Goal: Download file/media

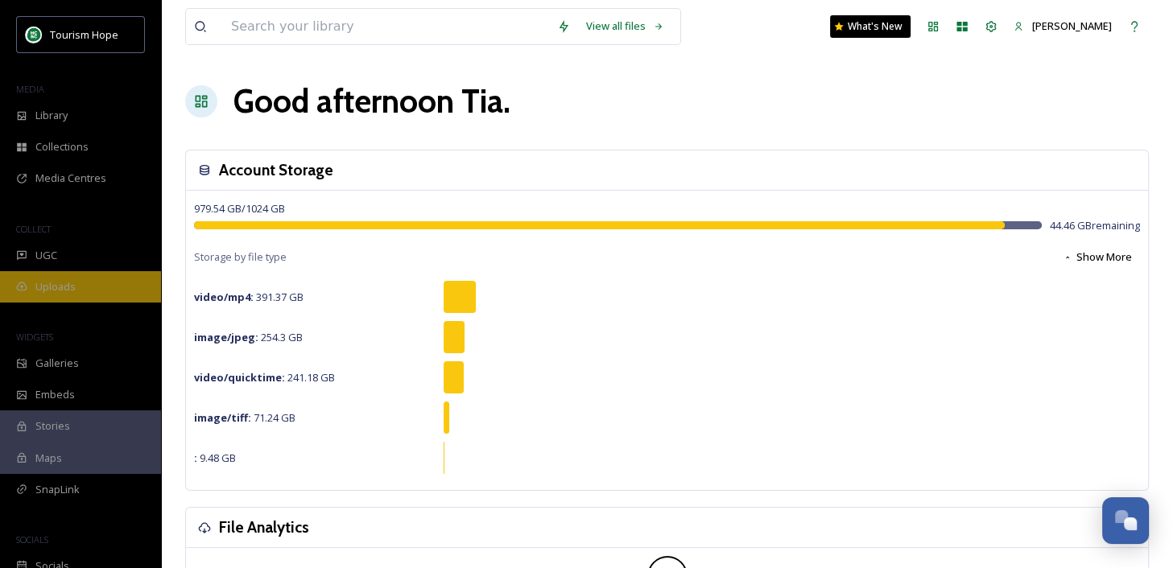
click at [108, 283] on div "Uploads" at bounding box center [80, 286] width 161 height 31
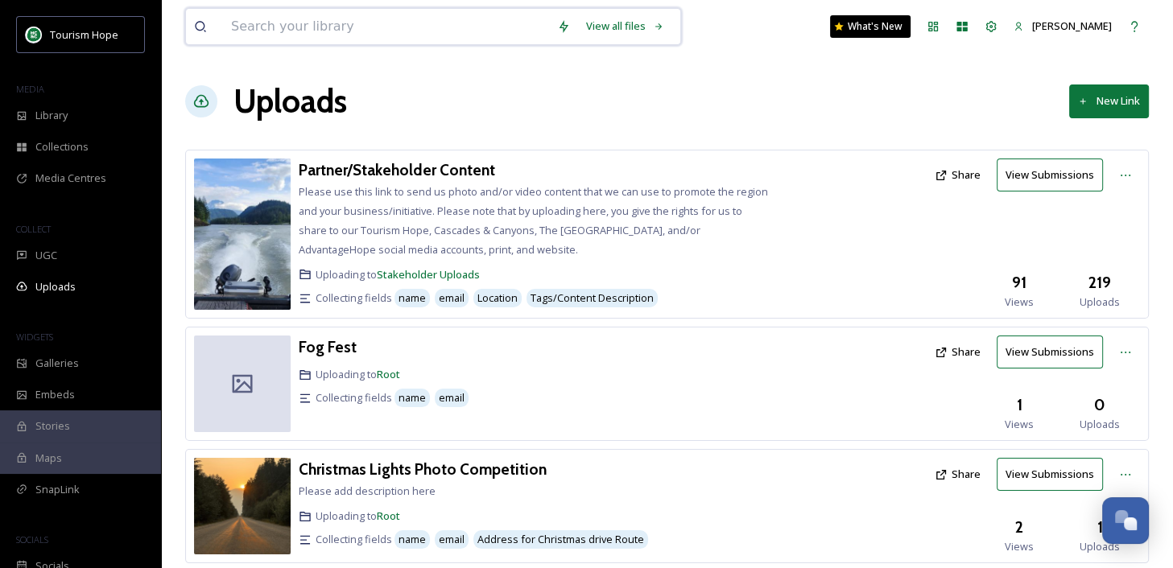
click at [233, 26] on input at bounding box center [386, 26] width 326 height 35
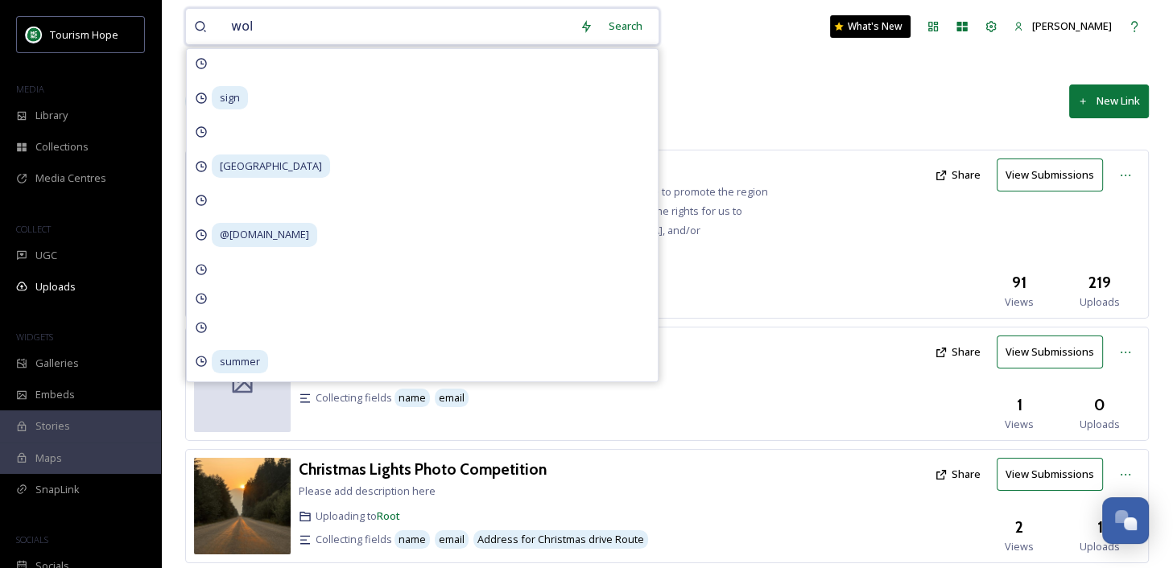
type input "wolf"
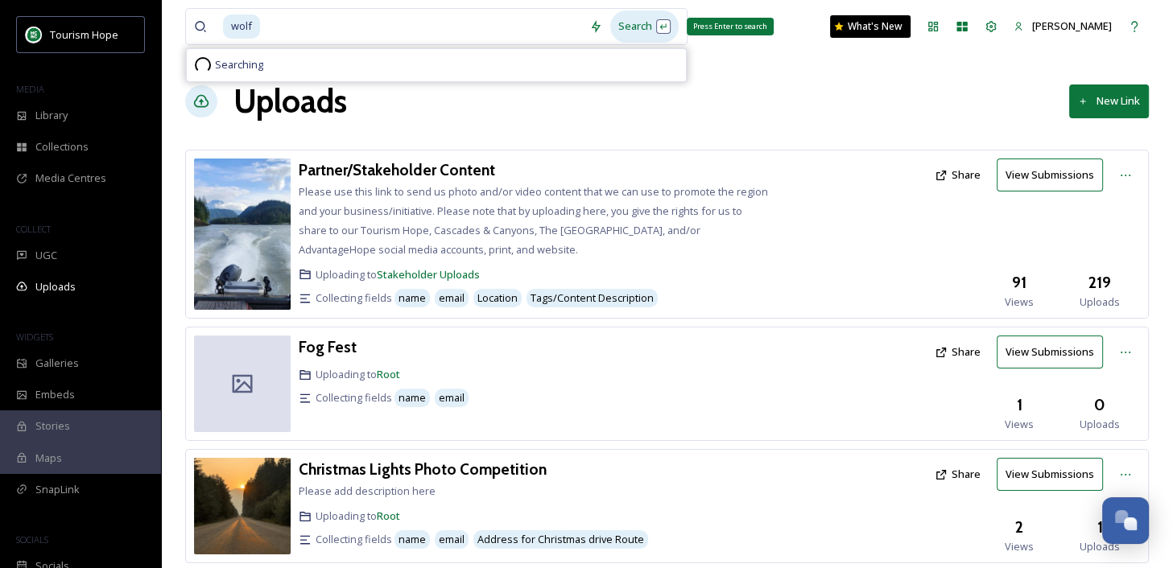
click at [638, 32] on div "Search Press Enter to search" at bounding box center [644, 25] width 68 height 31
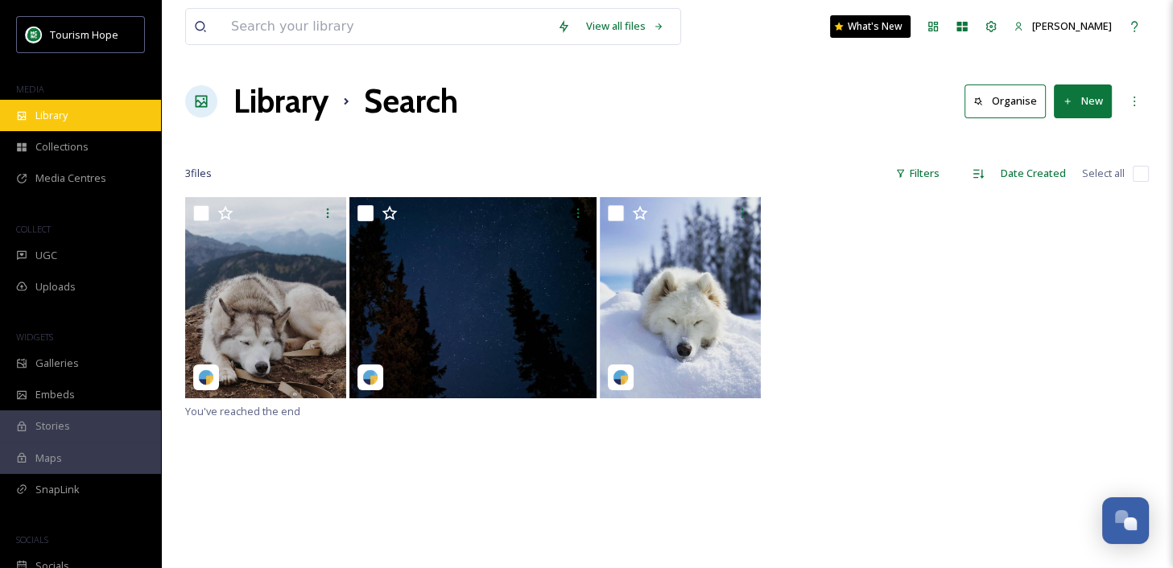
click at [78, 117] on div "Library" at bounding box center [80, 115] width 161 height 31
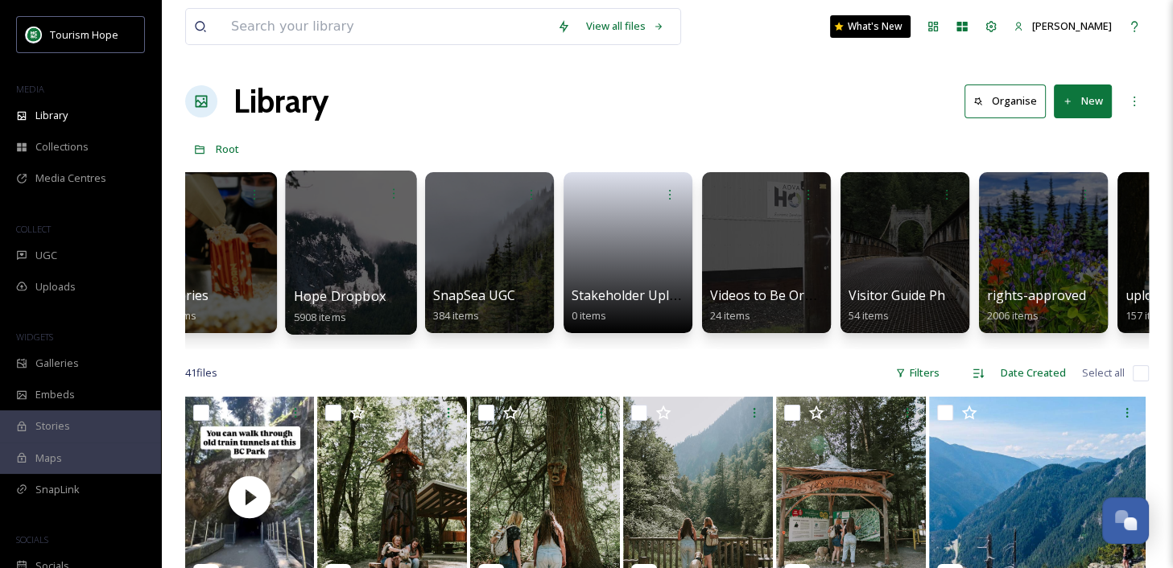
scroll to position [0, 836]
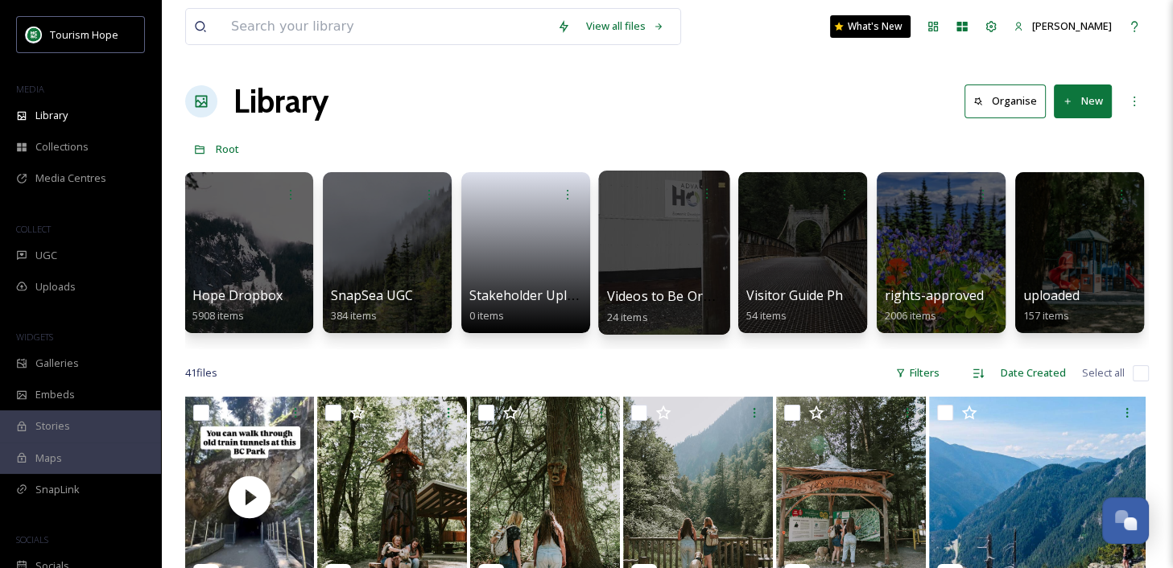
click at [654, 259] on div at bounding box center [663, 253] width 131 height 164
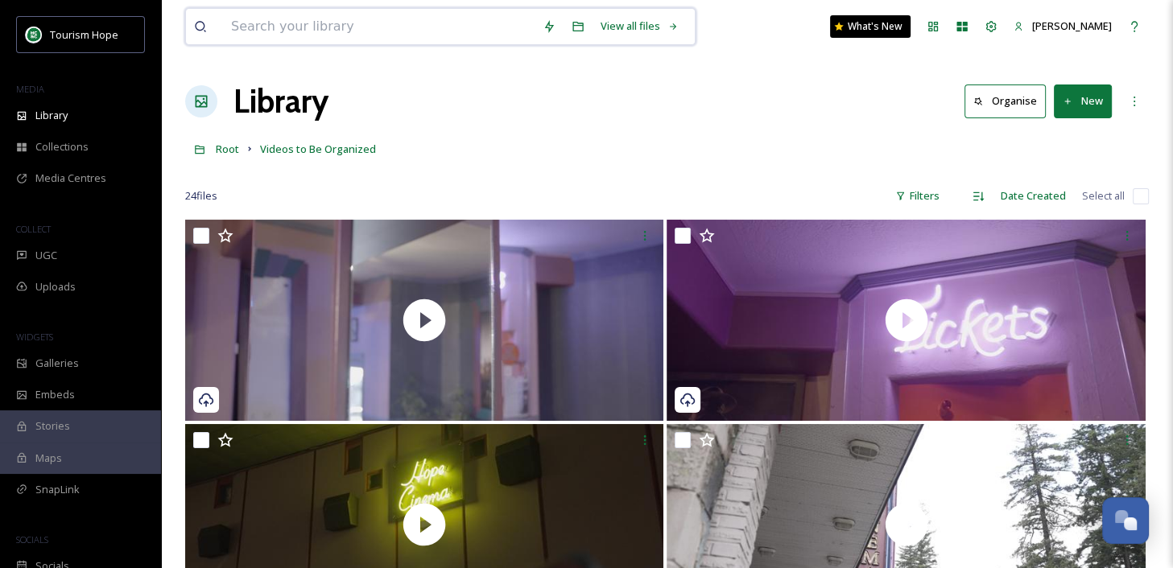
click at [395, 24] on input at bounding box center [378, 26] width 311 height 35
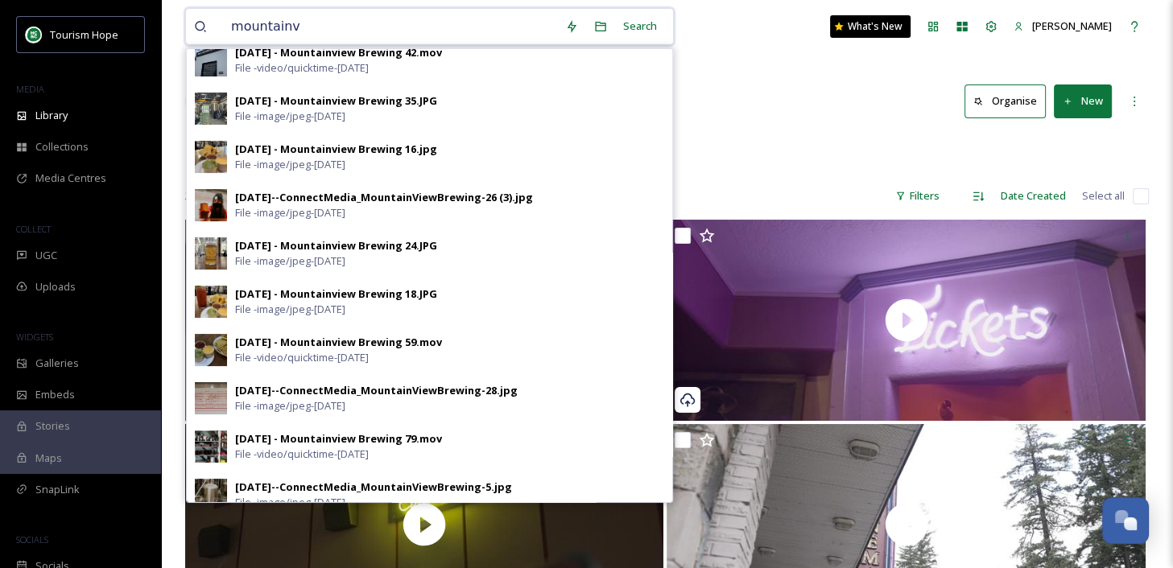
scroll to position [512, 0]
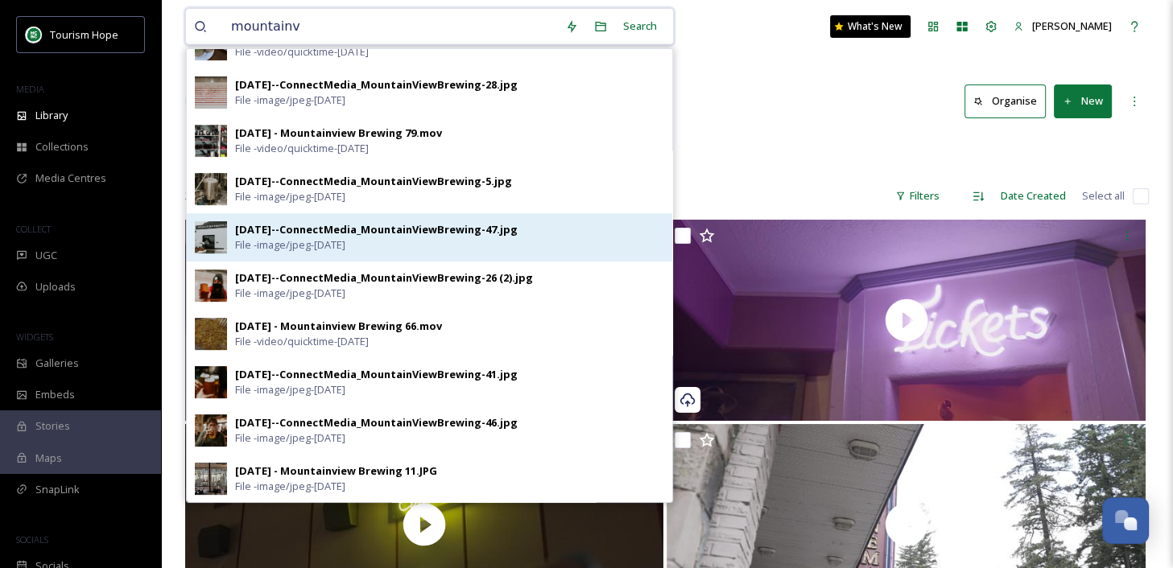
type input "mountainv"
click at [408, 234] on div "[DATE]--ConnectMedia_MountainViewBrewing-47.jpg" at bounding box center [376, 229] width 283 height 15
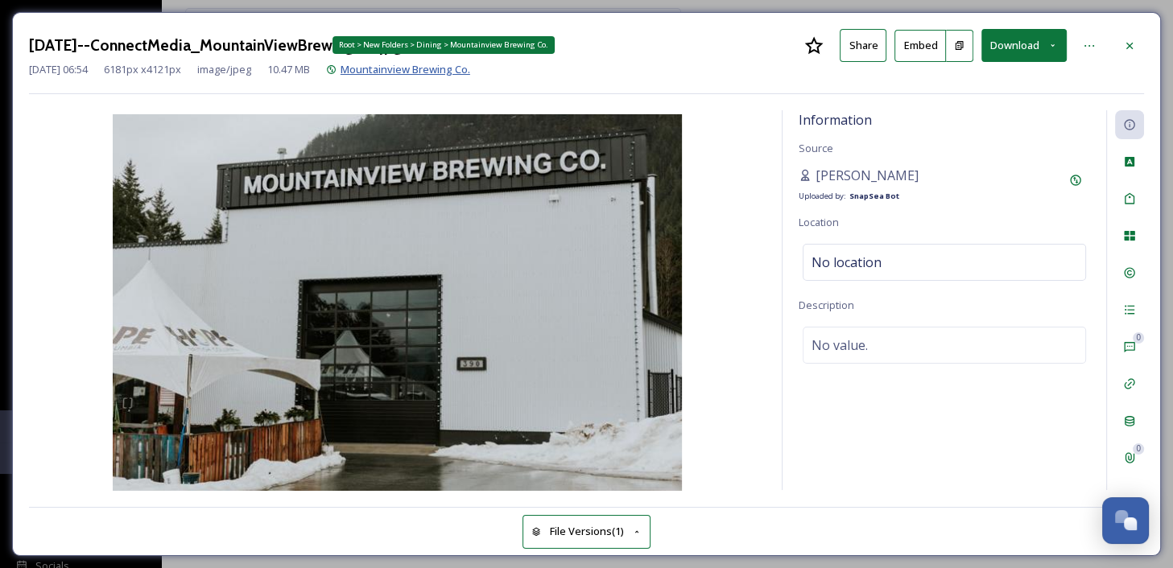
click at [447, 64] on span "Mountainview Brewing Co." at bounding box center [405, 69] width 130 height 14
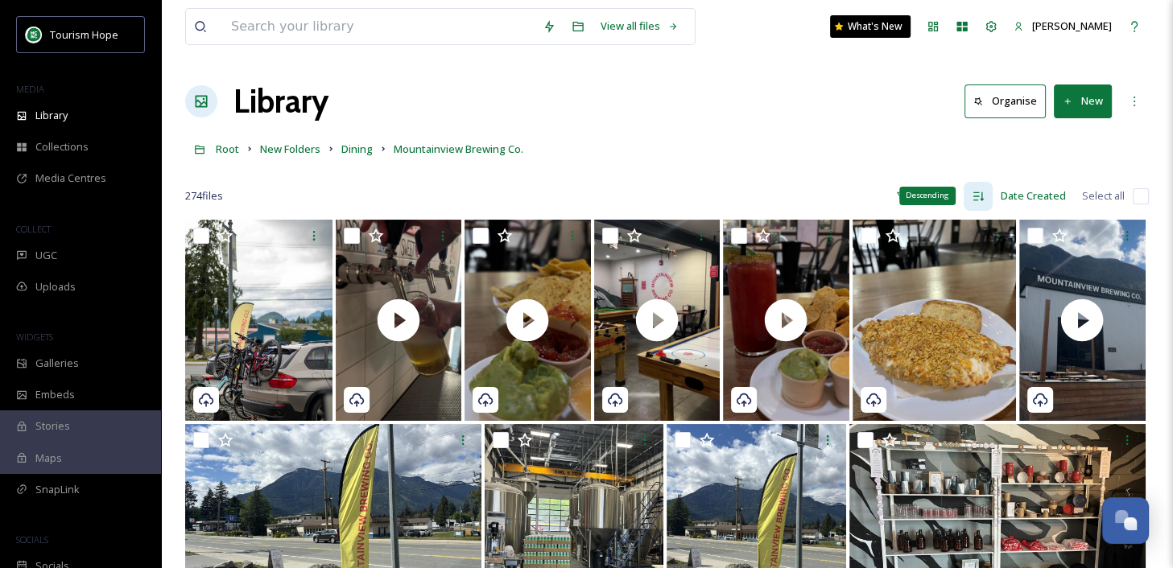
click at [977, 196] on icon at bounding box center [978, 196] width 10 height 9
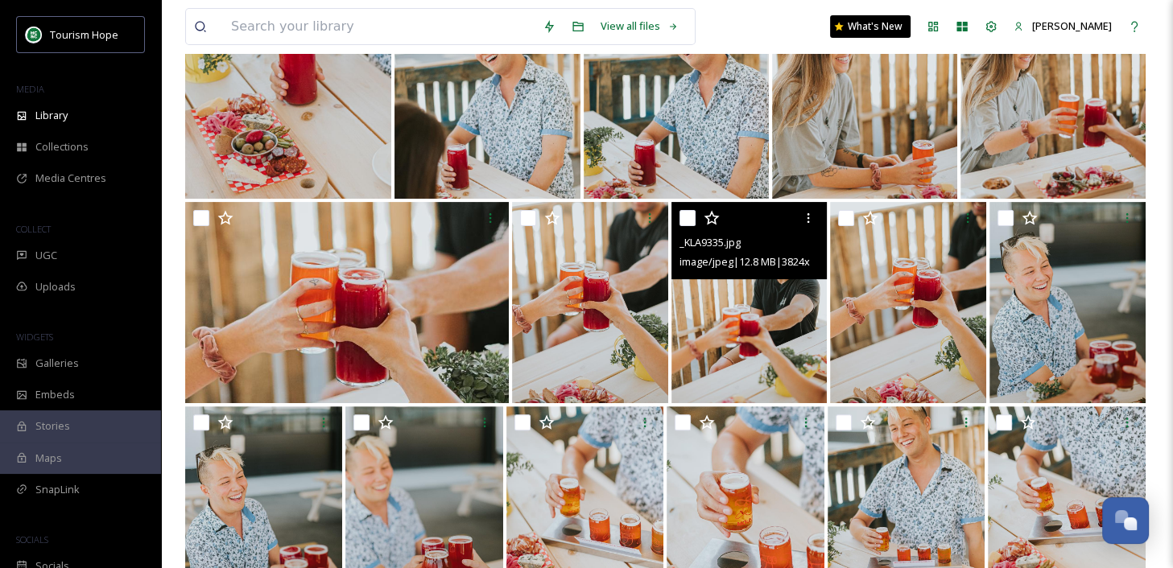
scroll to position [428, 0]
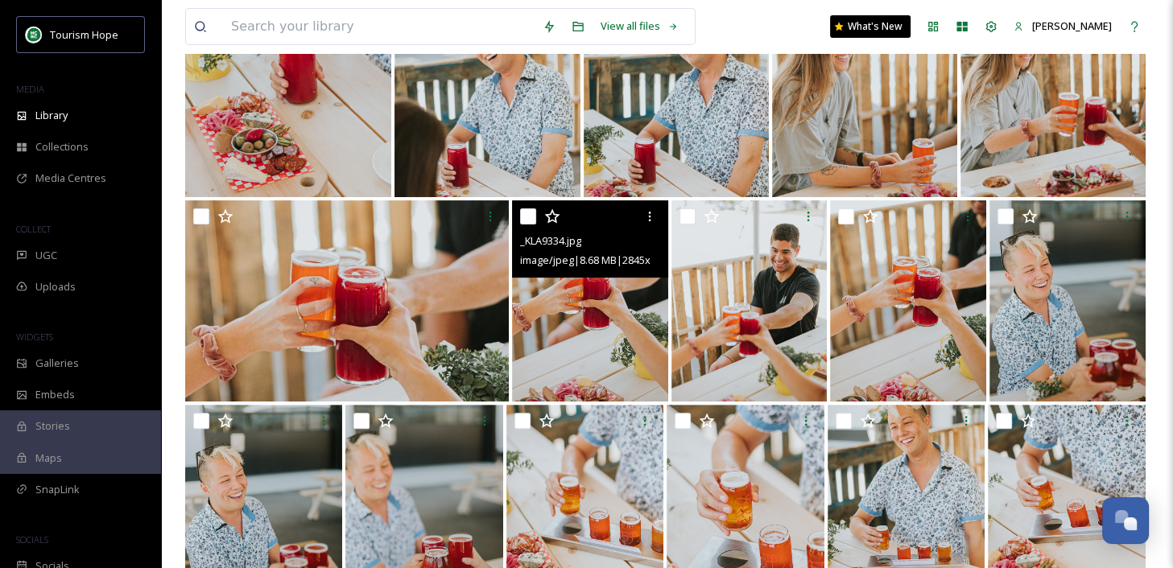
click at [607, 313] on img at bounding box center [590, 300] width 156 height 201
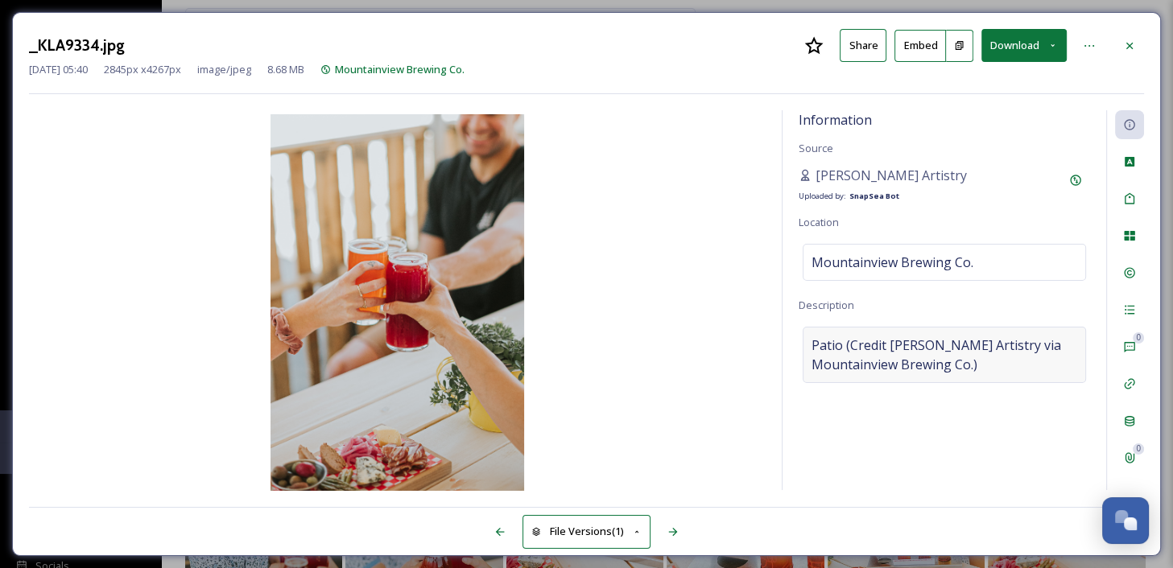
click at [901, 342] on span "Patio (Credit [PERSON_NAME] Artistry via Mountainview Brewing Co.)" at bounding box center [944, 355] width 266 height 39
drag, startPoint x: 885, startPoint y: 340, endPoint x: 982, endPoint y: 341, distance: 97.4
click at [982, 341] on textarea "Patio (Credit [PERSON_NAME] Artistry via Mountainview Brewing Co.)" at bounding box center [943, 394] width 291 height 134
click at [623, 296] on img at bounding box center [397, 304] width 736 height 380
click at [1136, 49] on div at bounding box center [1129, 45] width 29 height 29
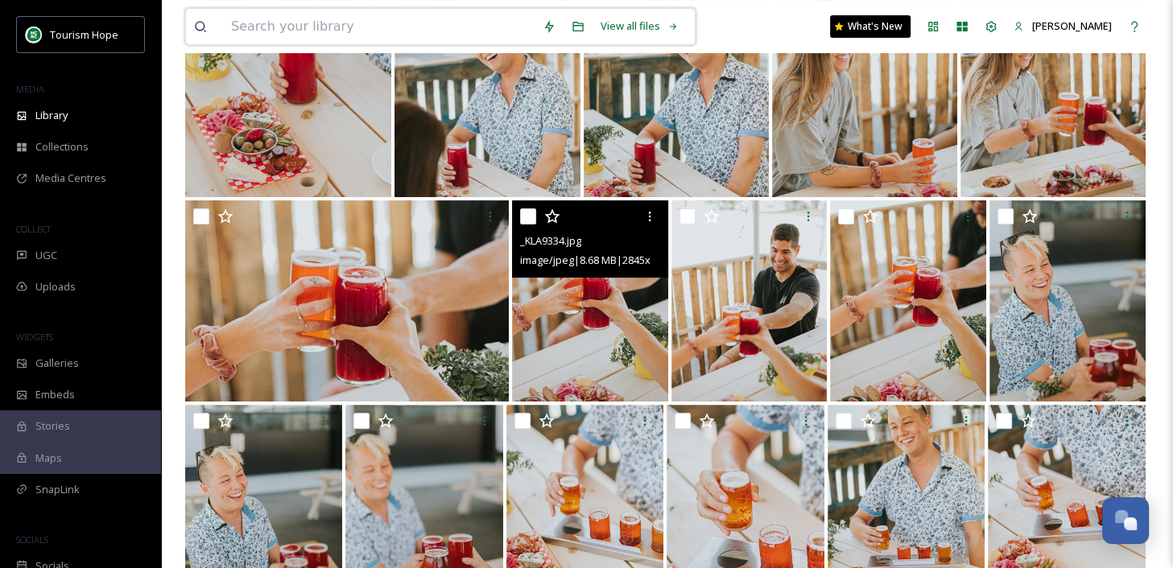
click at [315, 14] on input at bounding box center [378, 26] width 311 height 35
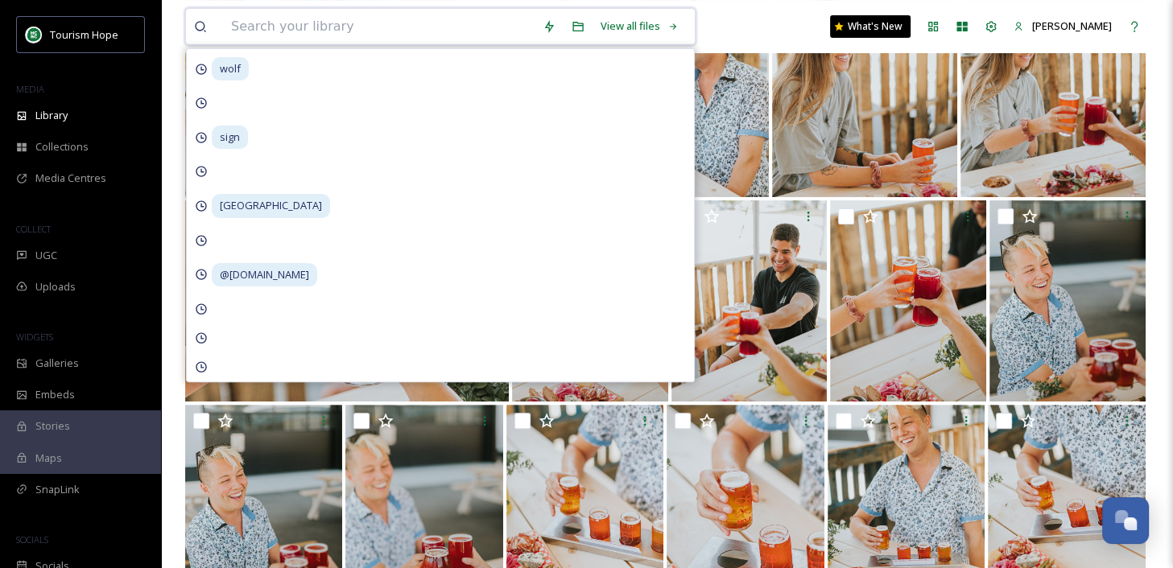
paste input "[PERSON_NAME] who played the character [PERSON_NAME],"
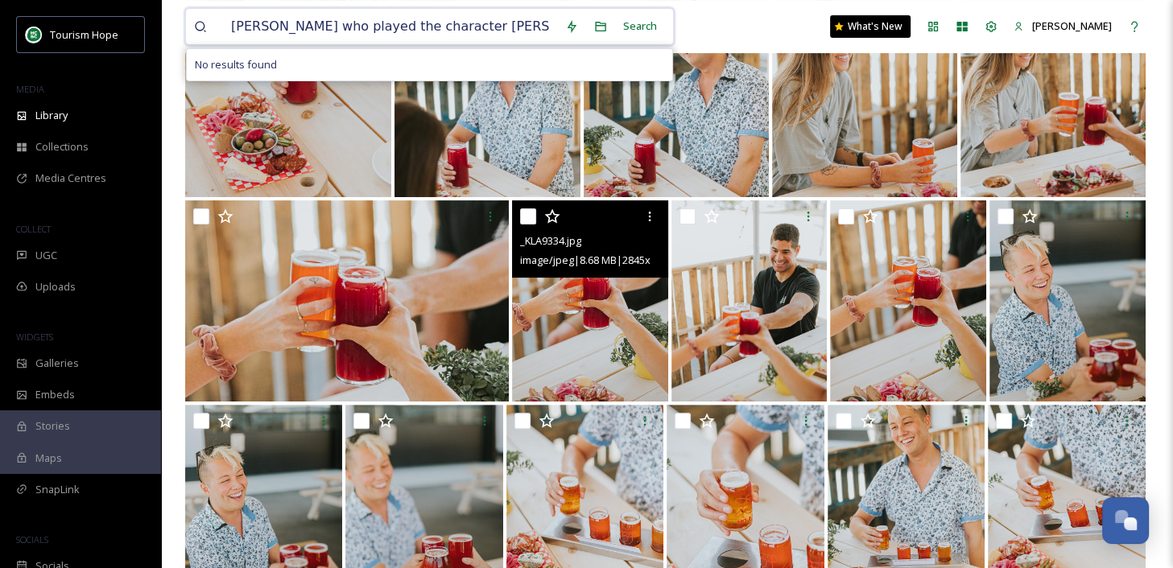
drag, startPoint x: 317, startPoint y: 27, endPoint x: 552, endPoint y: 24, distance: 235.0
click at [552, 24] on input "[PERSON_NAME] who played the character [PERSON_NAME]," at bounding box center [390, 26] width 334 height 35
type input "[PERSON_NAME]"
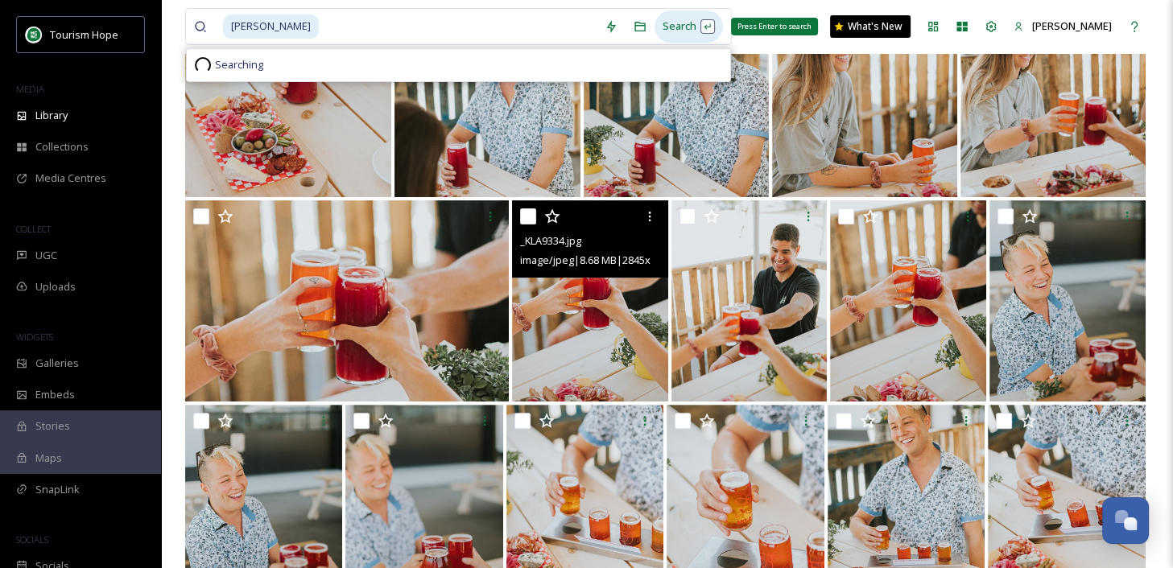
click at [676, 30] on div "Search Press Enter to search" at bounding box center [688, 25] width 68 height 31
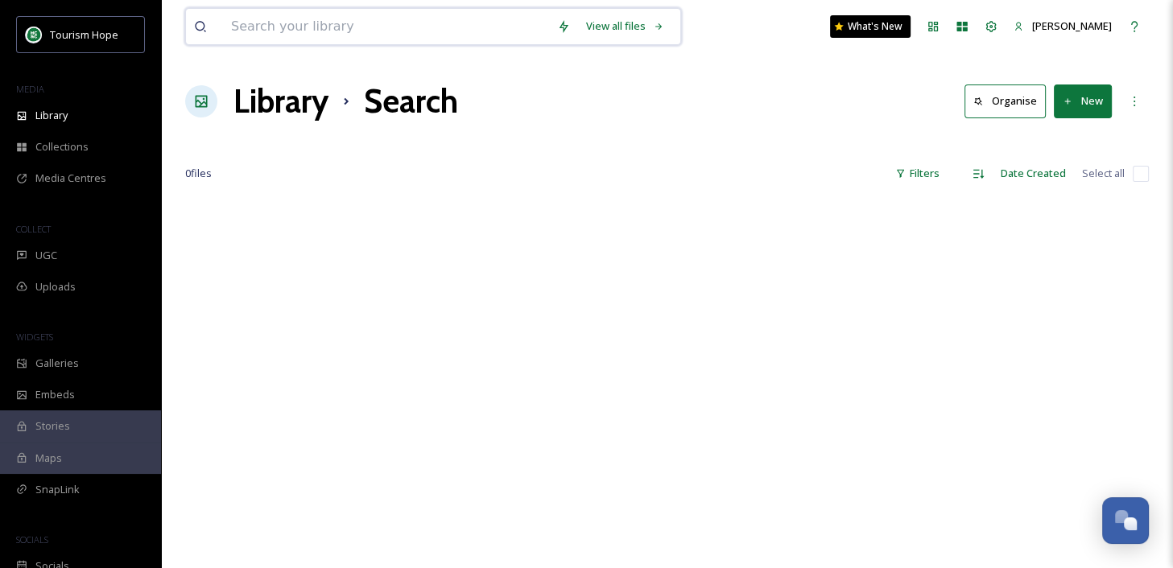
click at [285, 28] on input at bounding box center [386, 26] width 326 height 35
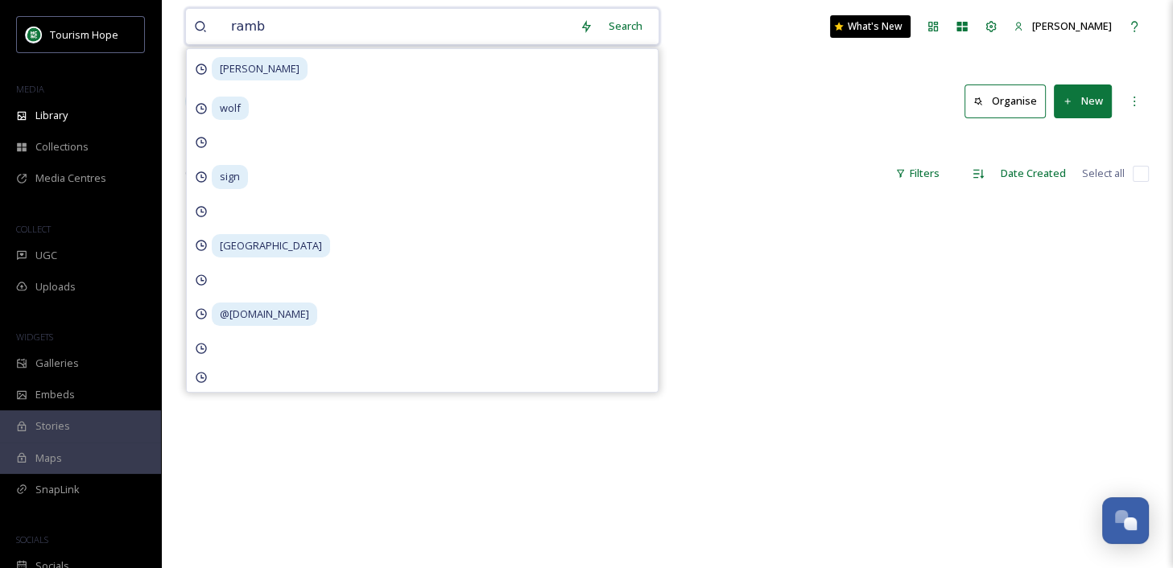
type input "rambo"
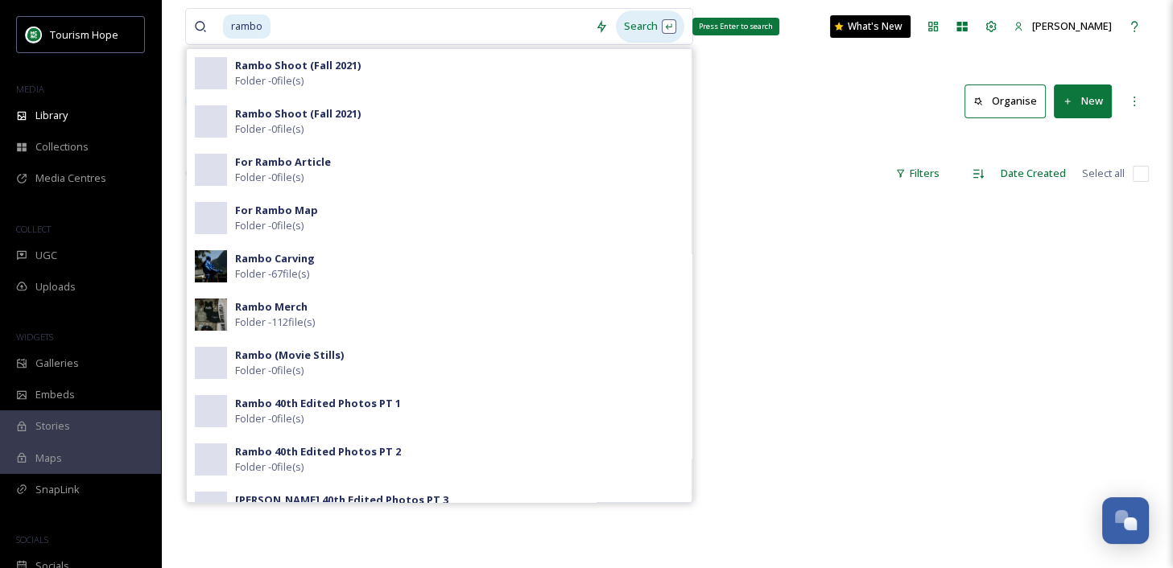
click at [635, 23] on div "Search Press Enter to search" at bounding box center [650, 25] width 68 height 31
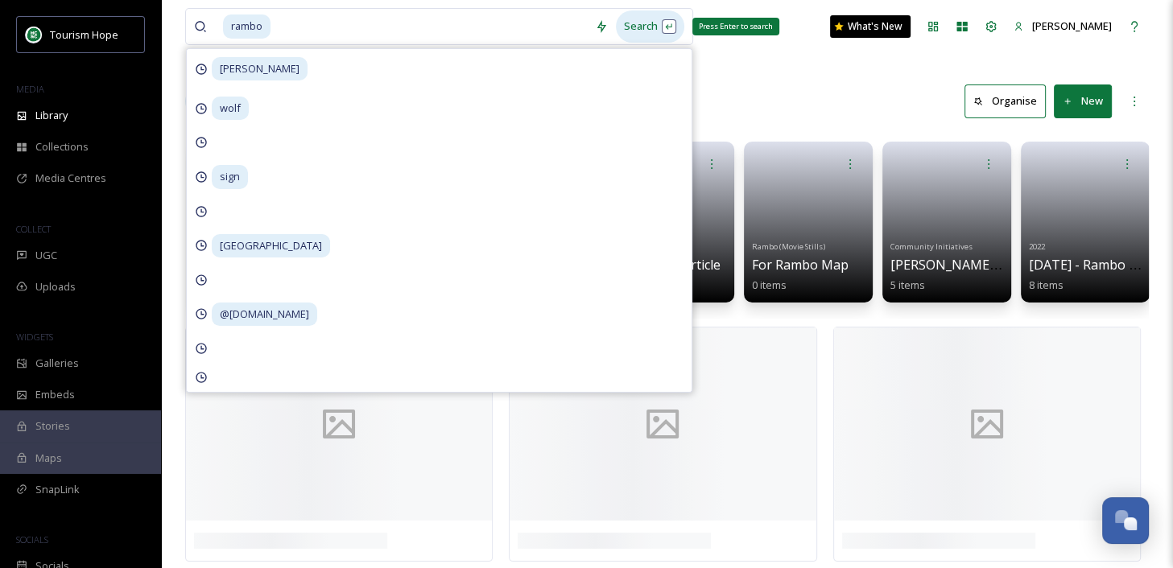
click at [637, 25] on div "Search Press Enter to search" at bounding box center [650, 25] width 68 height 31
click at [801, 68] on div "rambo Search [PERSON_NAME] [PERSON_NAME] sign american creek lodge @[DOMAIN_NAM…" at bounding box center [667, 285] width 1012 height 570
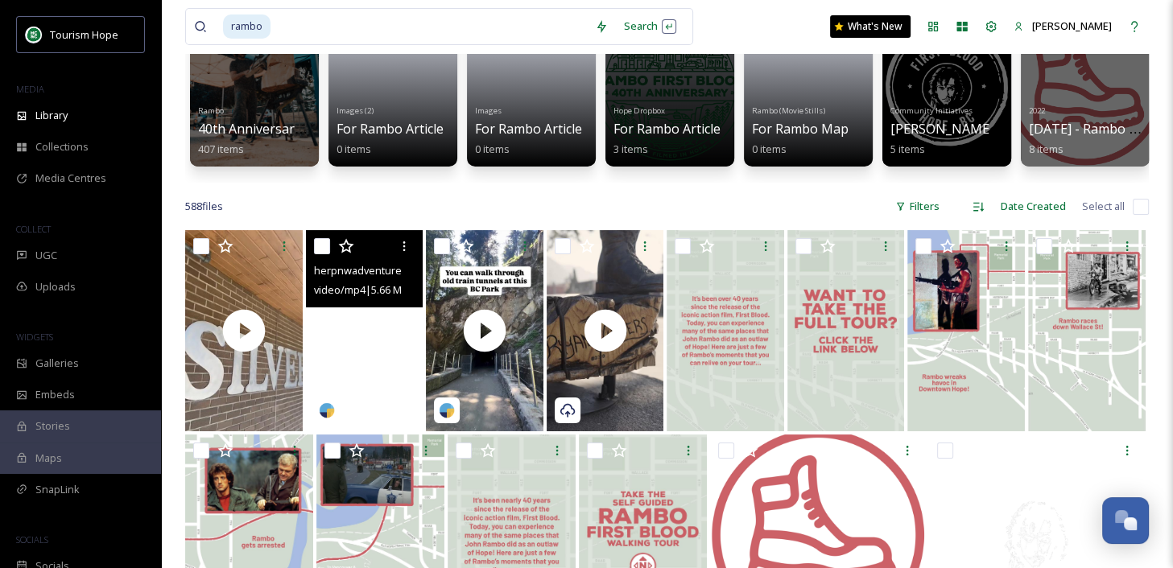
scroll to position [138, 0]
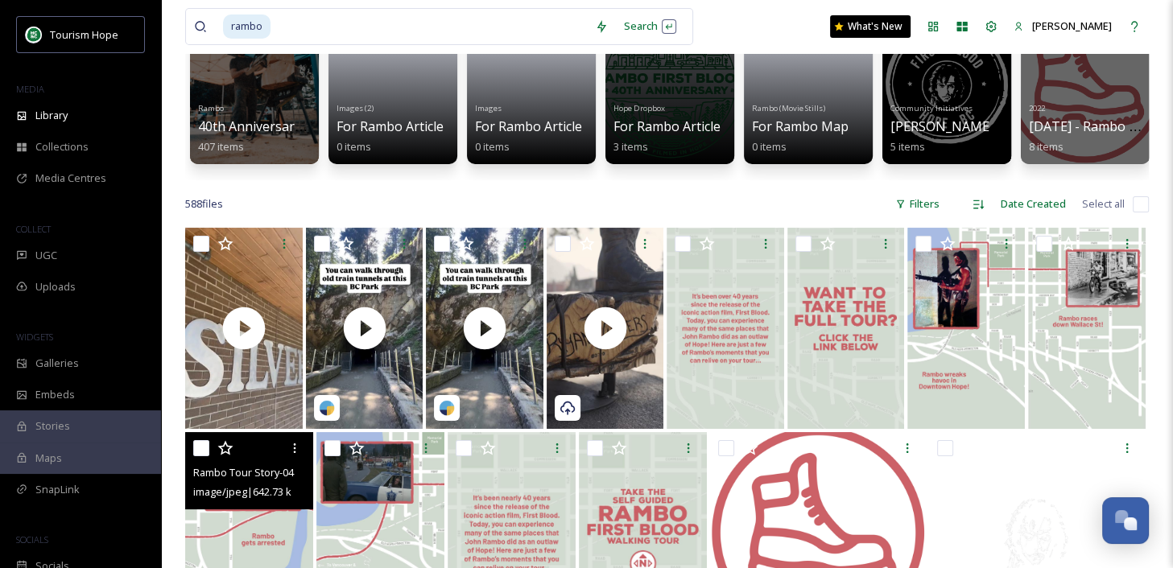
click at [291, 465] on span "Rambo Tour Story-04.jpg" at bounding box center [252, 471] width 118 height 15
click at [231, 535] on img at bounding box center [249, 532] width 128 height 201
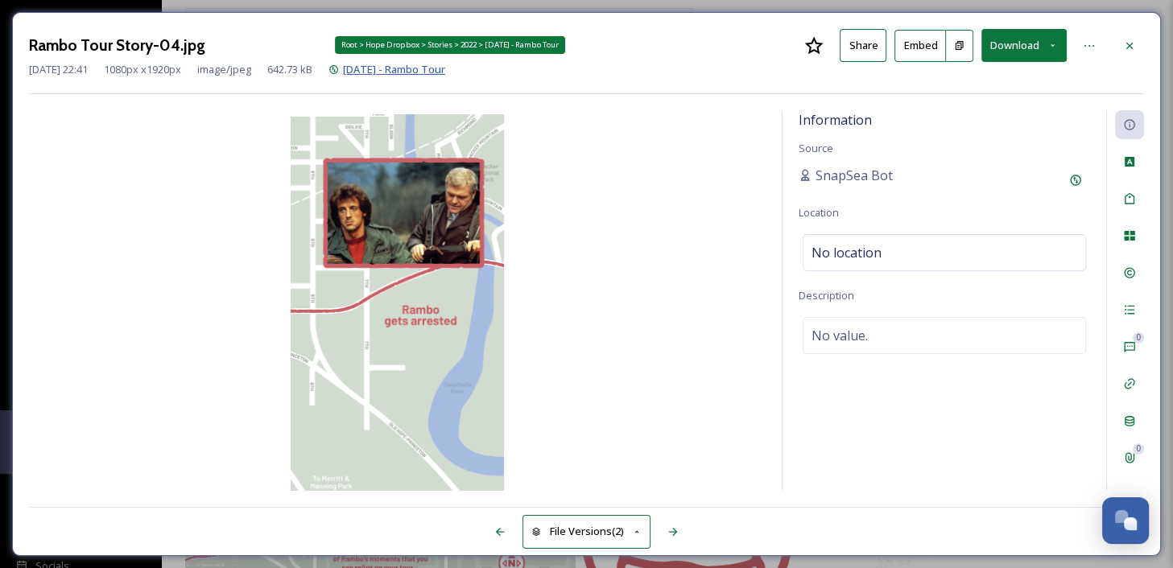
click at [405, 65] on span "[DATE] - Rambo Tour" at bounding box center [394, 69] width 102 height 14
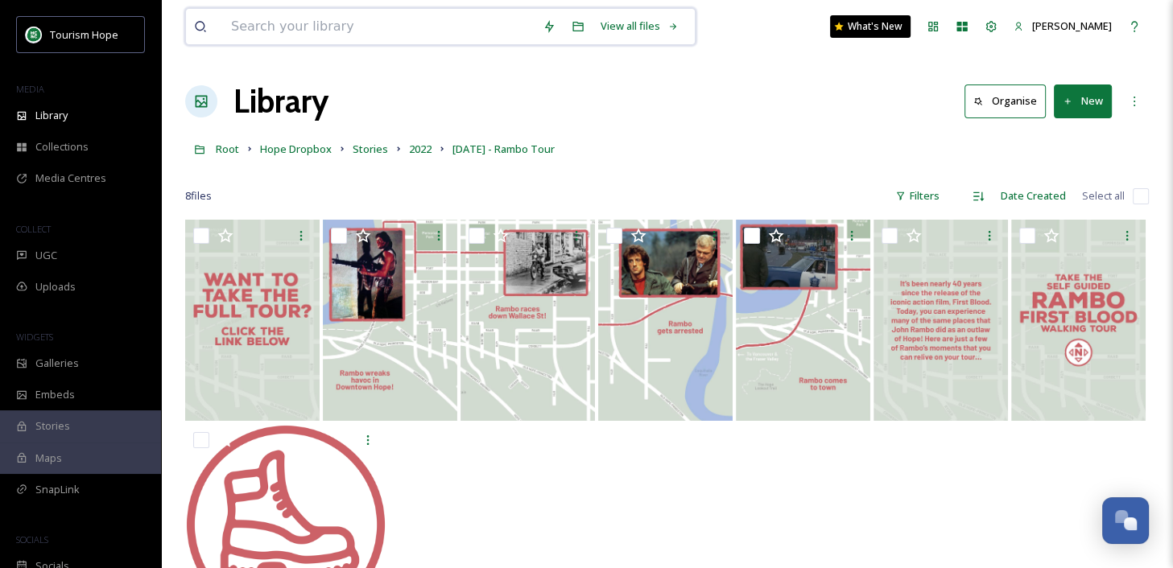
click at [274, 19] on input at bounding box center [378, 26] width 311 height 35
type input "rambo"
click at [554, 497] on div at bounding box center [666, 526] width 963 height 204
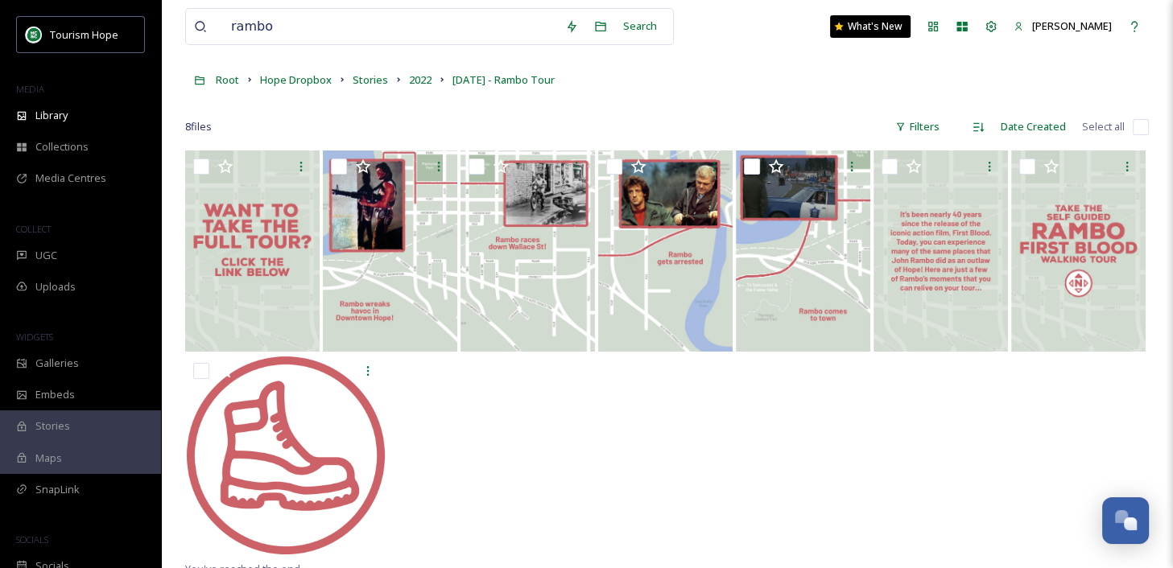
scroll to position [83, 0]
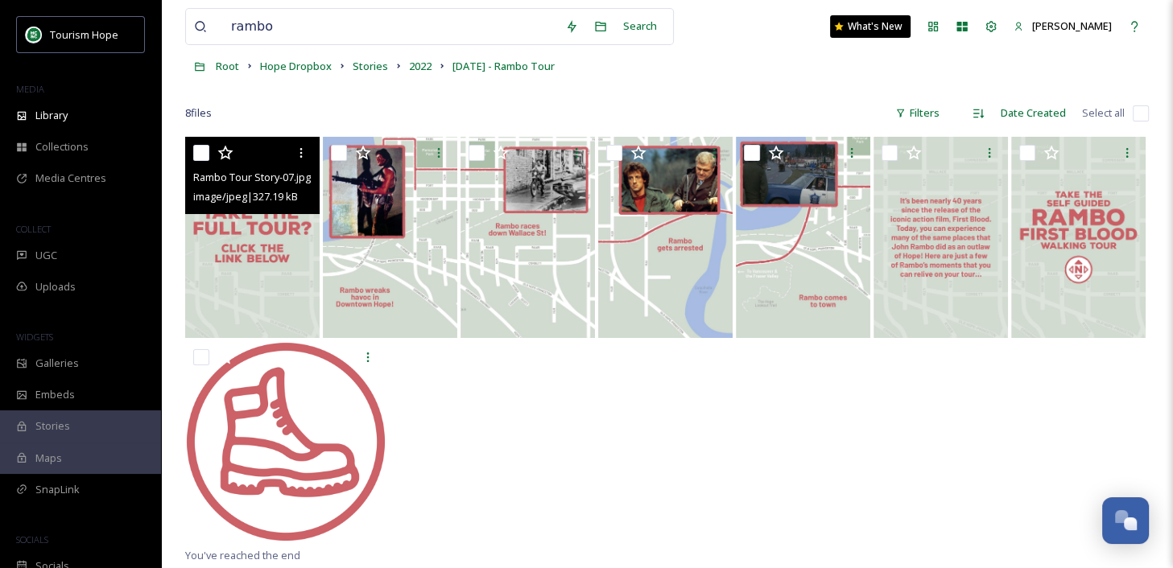
click at [202, 153] on input "checkbox" at bounding box center [201, 153] width 16 height 16
checkbox input "true"
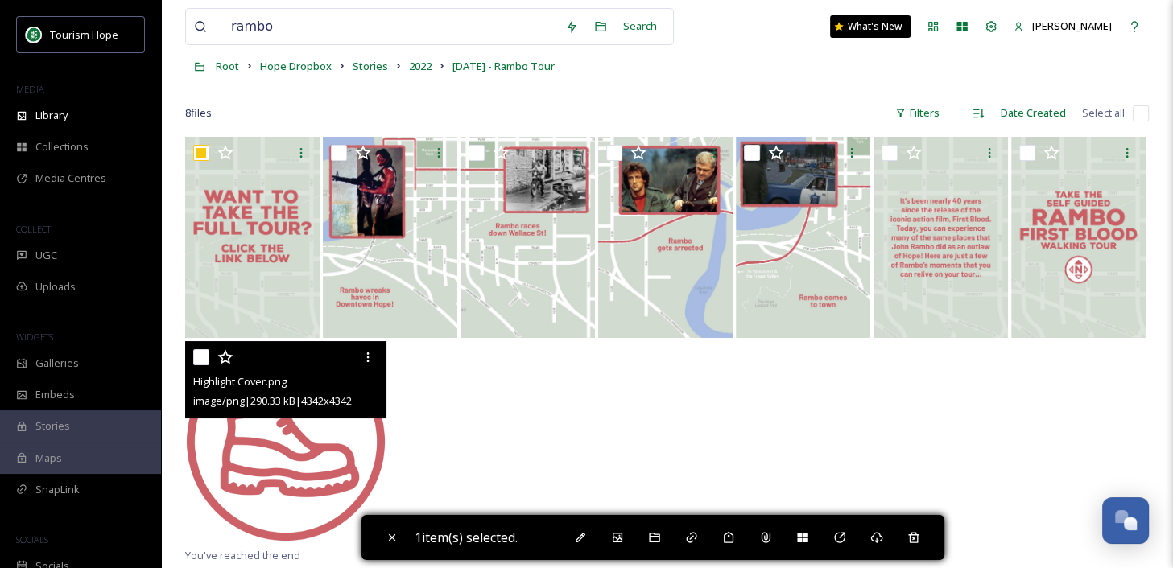
click at [293, 468] on img at bounding box center [285, 441] width 201 height 201
checkbox input "true"
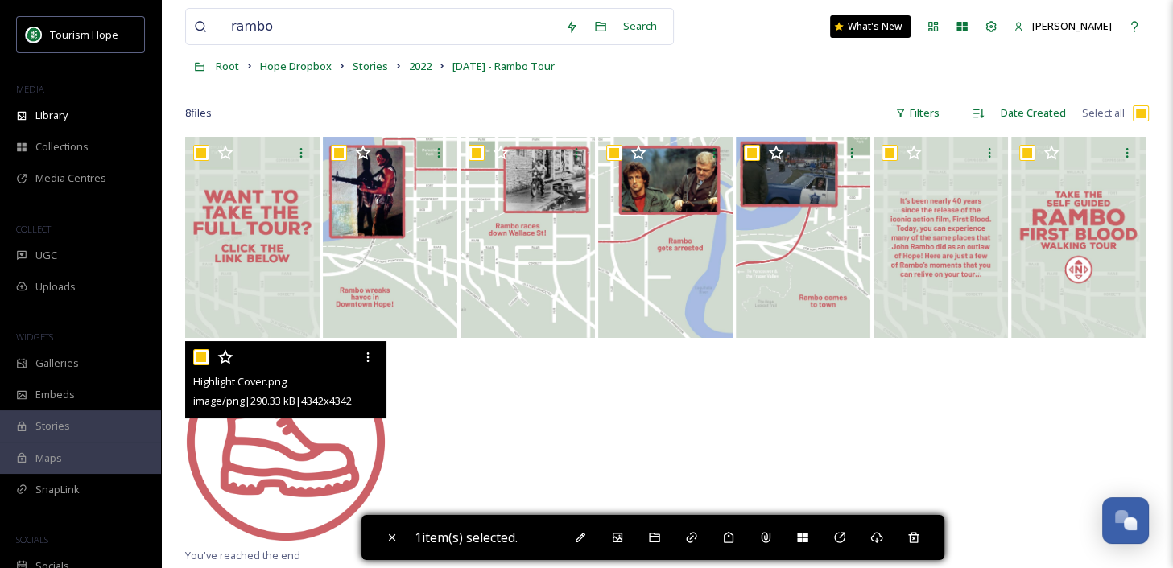
checkbox input "true"
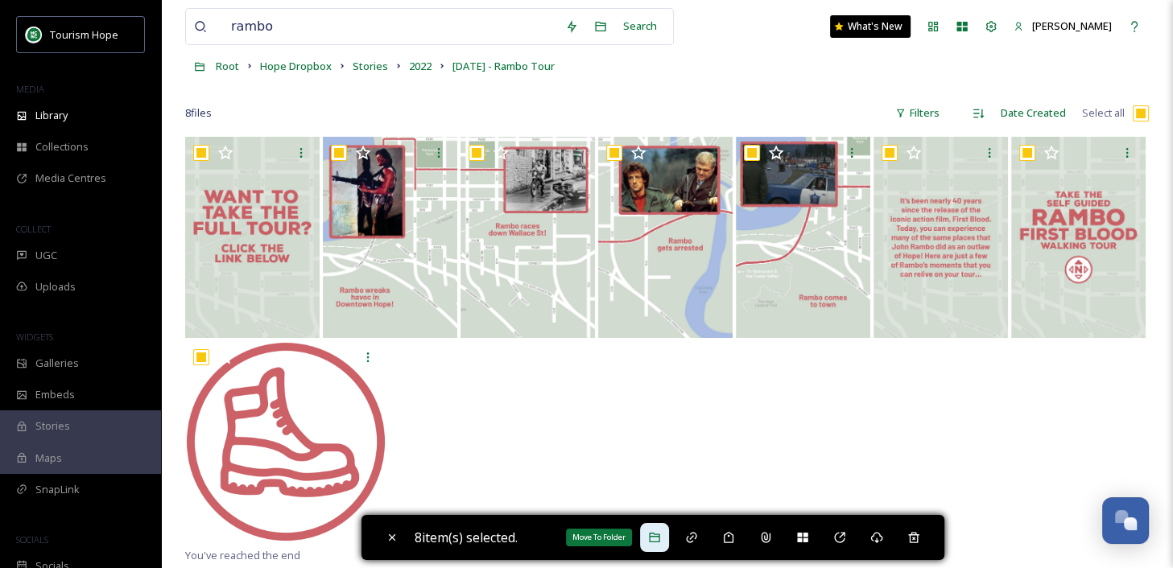
click at [656, 534] on icon at bounding box center [654, 537] width 13 height 13
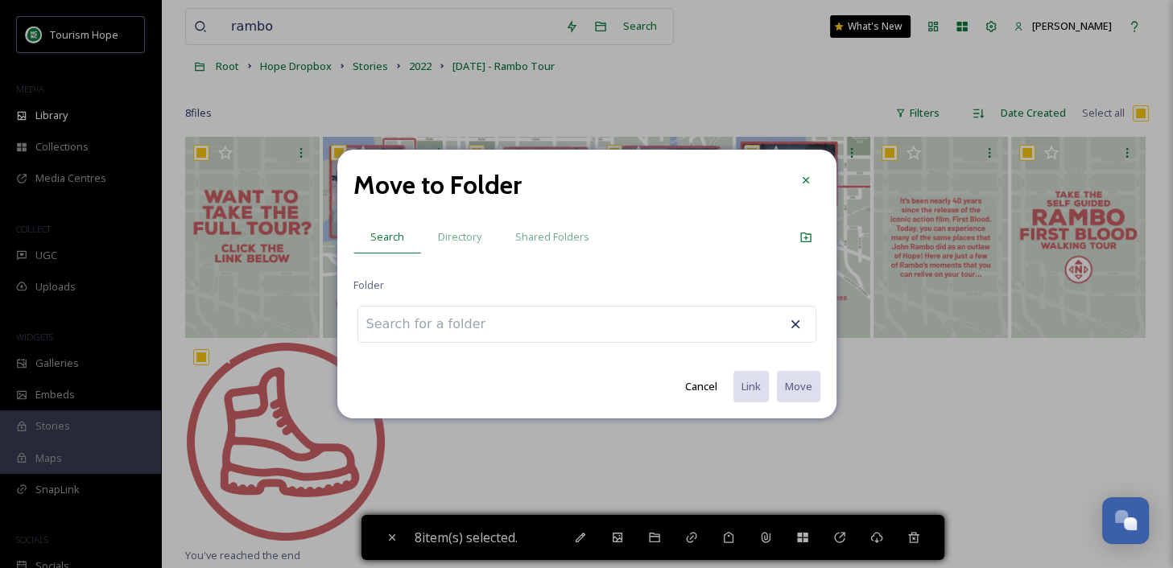
click at [454, 217] on div "Move to Folder Search Directory Shared Folders Folder Cancel Link Move" at bounding box center [586, 284] width 499 height 269
click at [456, 229] on span "Directory" at bounding box center [459, 236] width 43 height 15
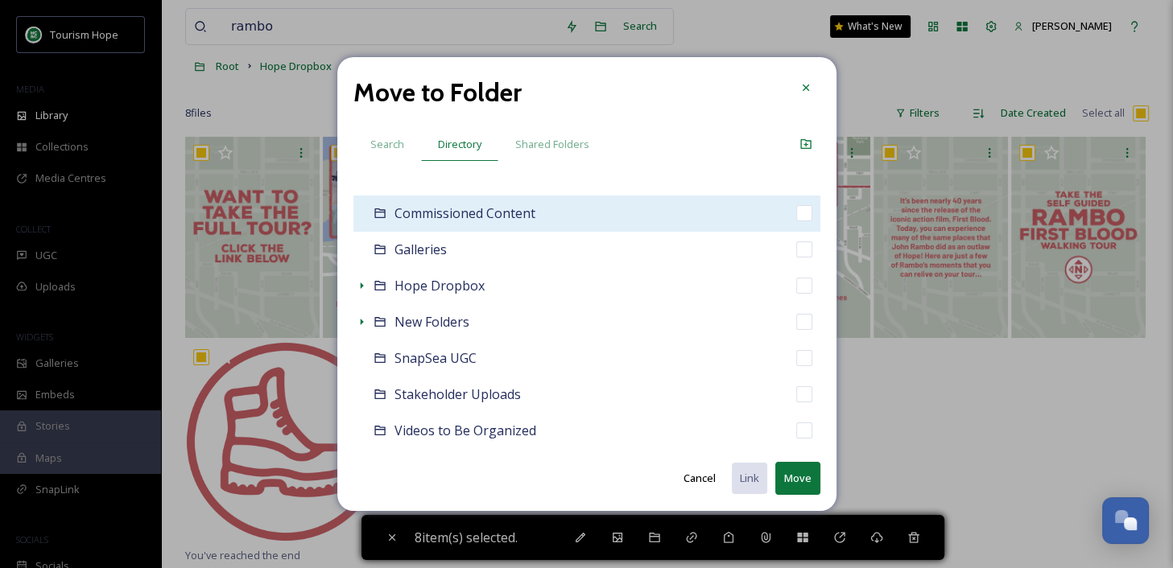
scroll to position [203, 0]
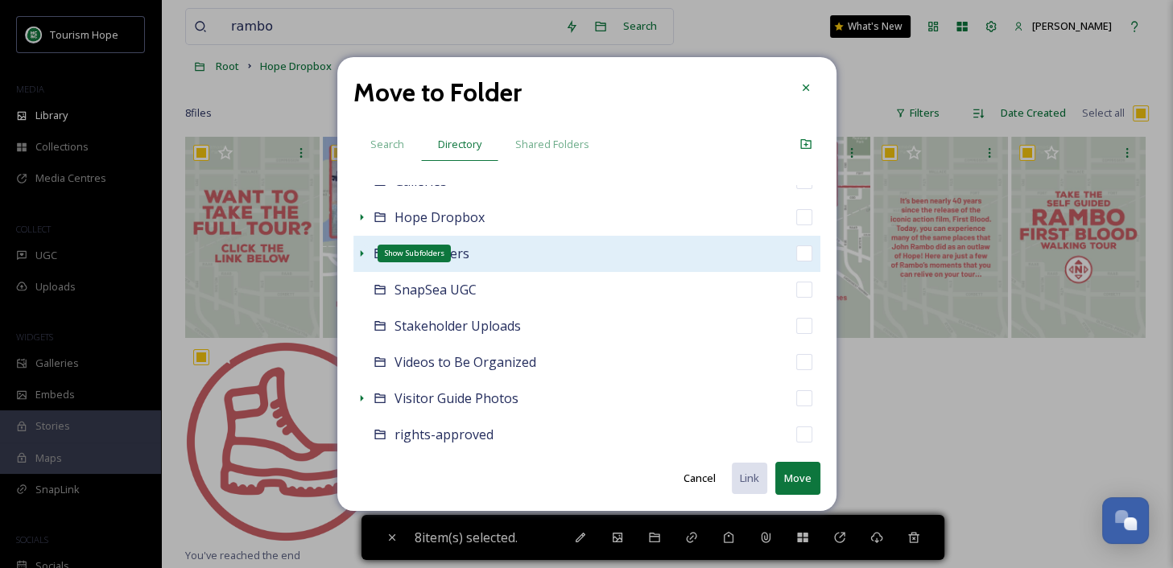
click at [363, 251] on icon at bounding box center [361, 253] width 13 height 13
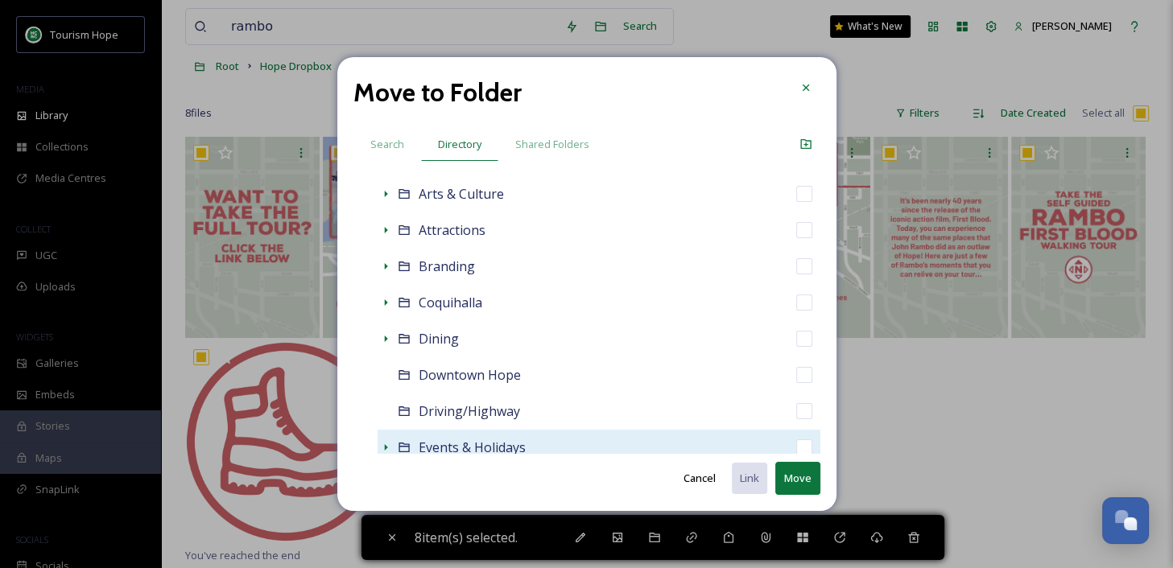
scroll to position [315, 0]
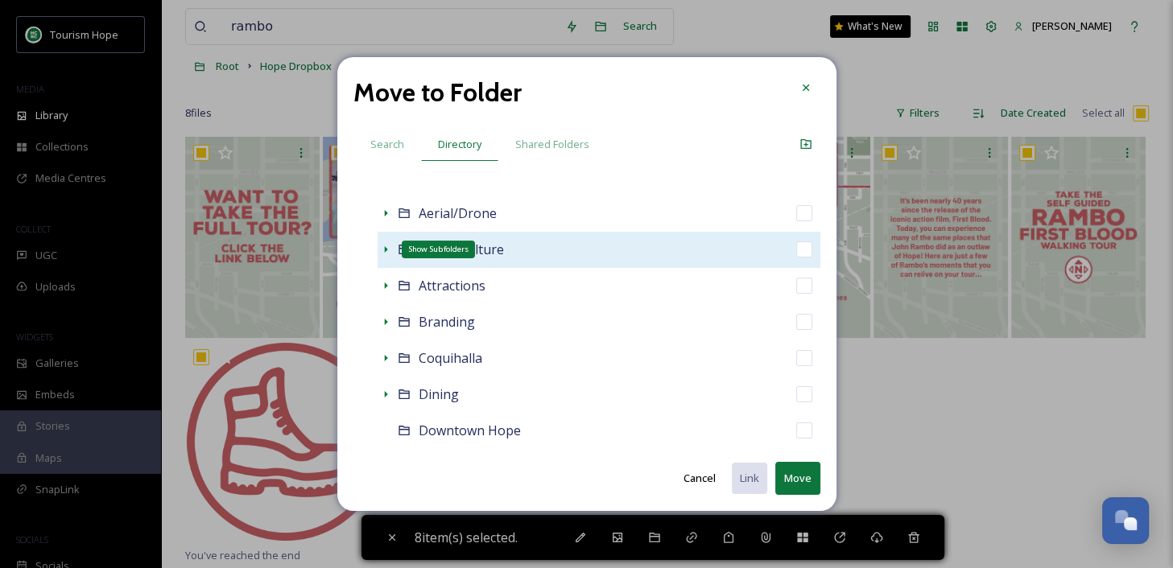
click at [386, 245] on icon at bounding box center [385, 249] width 13 height 13
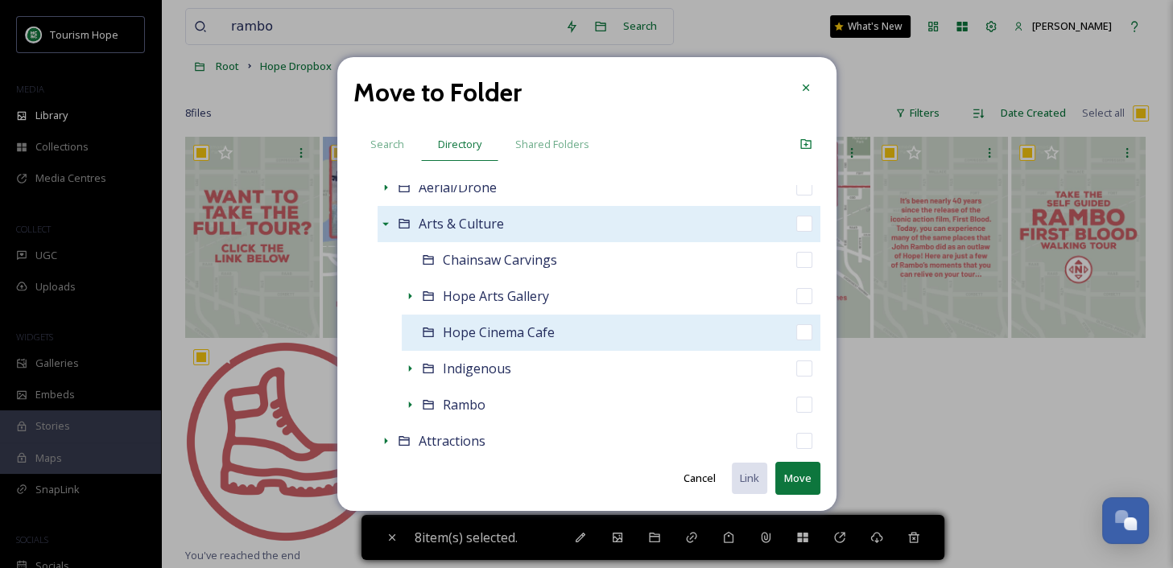
scroll to position [353, 0]
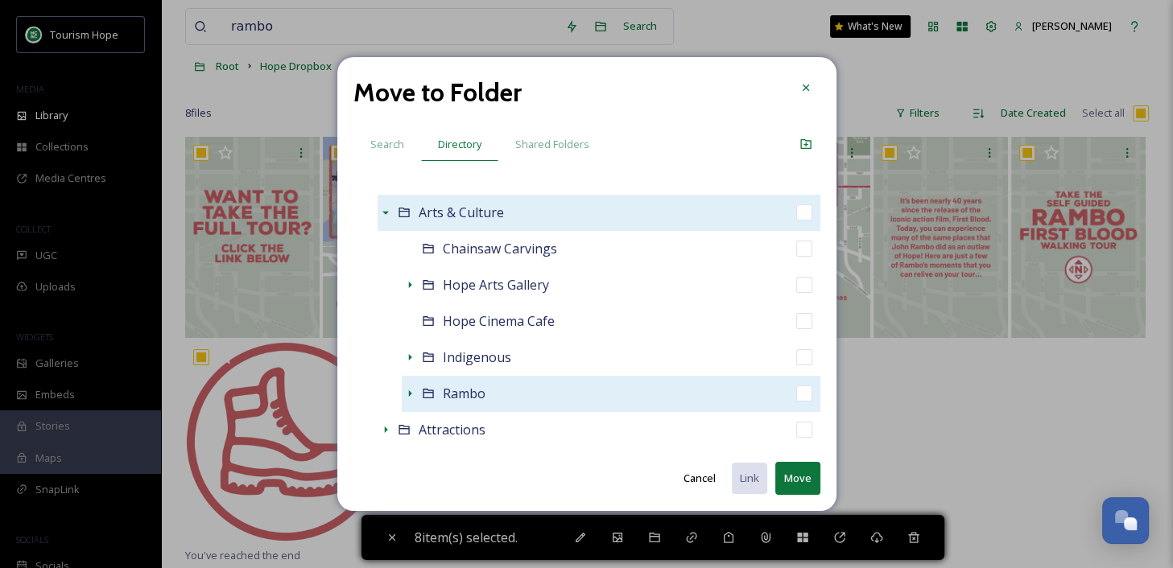
click at [505, 390] on div "Rambo" at bounding box center [611, 394] width 419 height 36
checkbox input "false"
checkbox input "true"
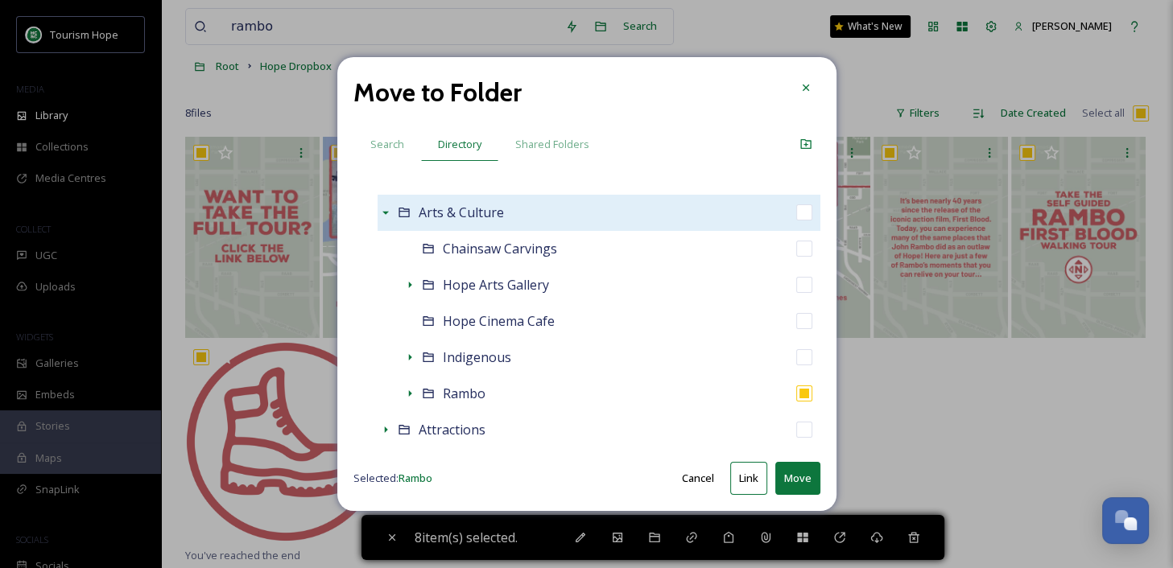
click at [794, 479] on button "Move" at bounding box center [797, 478] width 45 height 33
checkbox input "false"
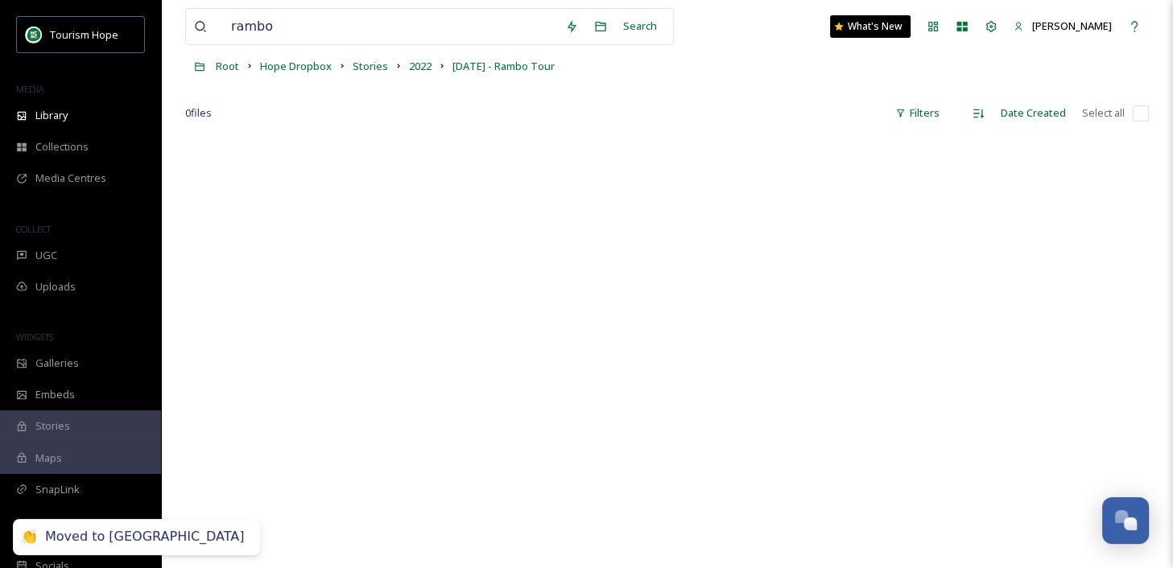
scroll to position [0, 0]
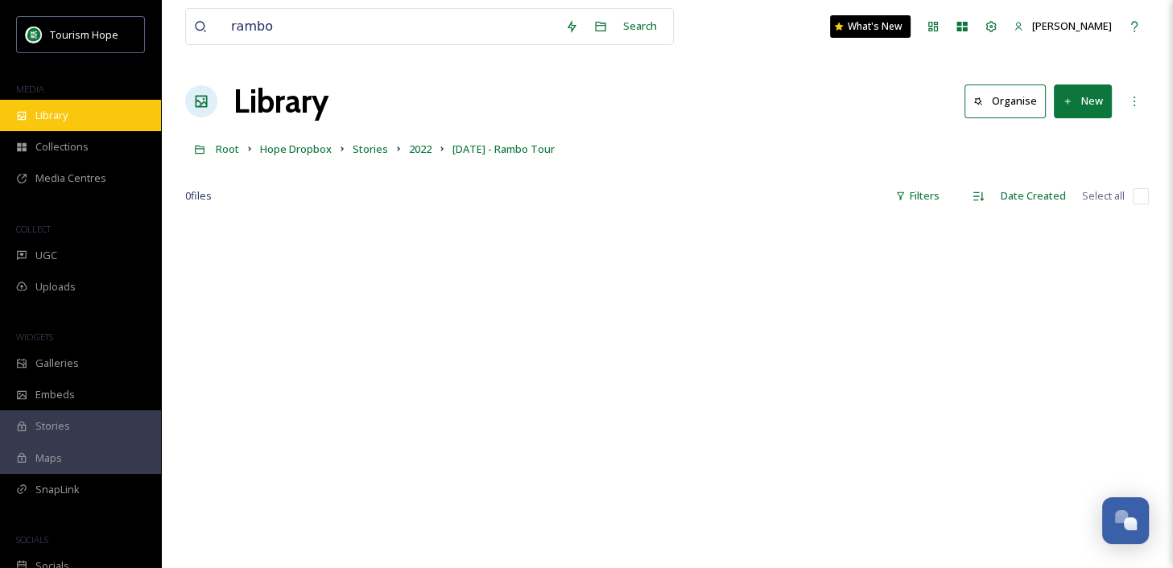
click at [93, 123] on div "Library" at bounding box center [80, 115] width 161 height 31
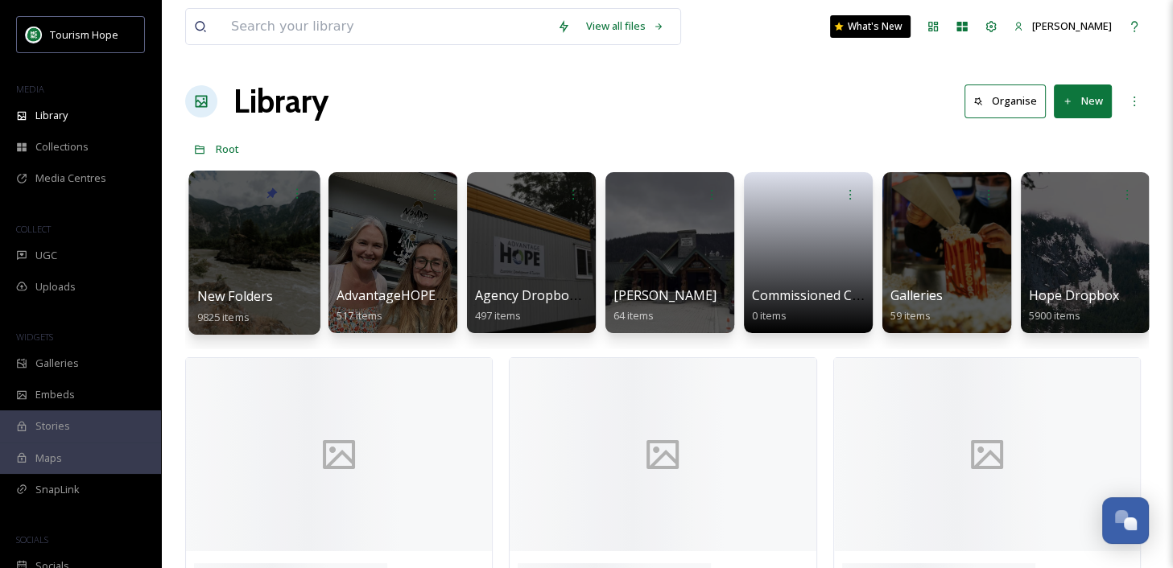
click at [253, 271] on div at bounding box center [253, 253] width 131 height 164
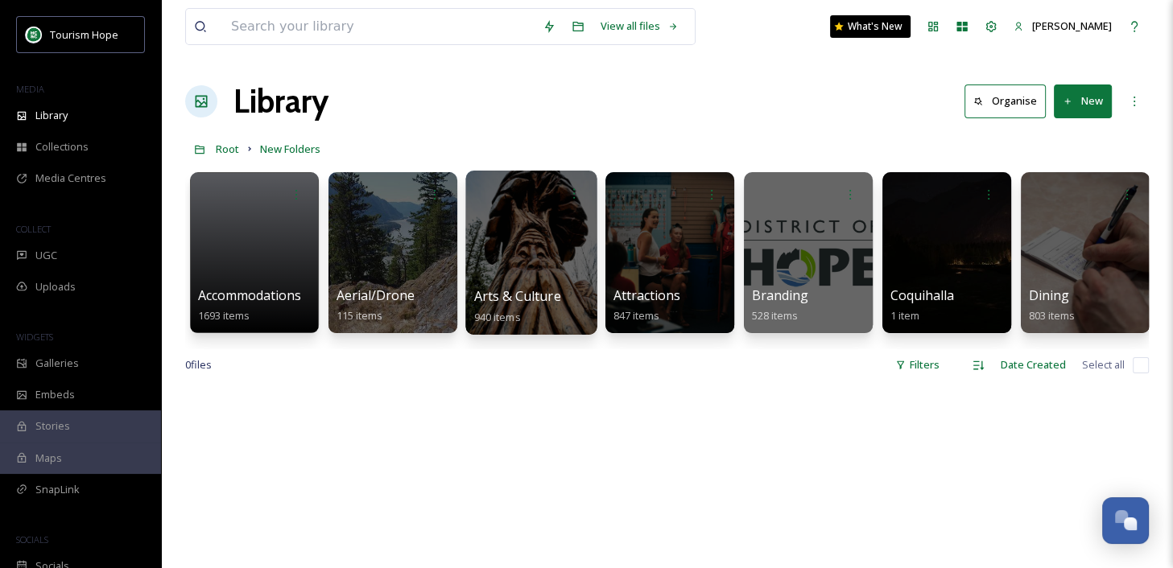
click at [559, 261] on div at bounding box center [530, 253] width 131 height 164
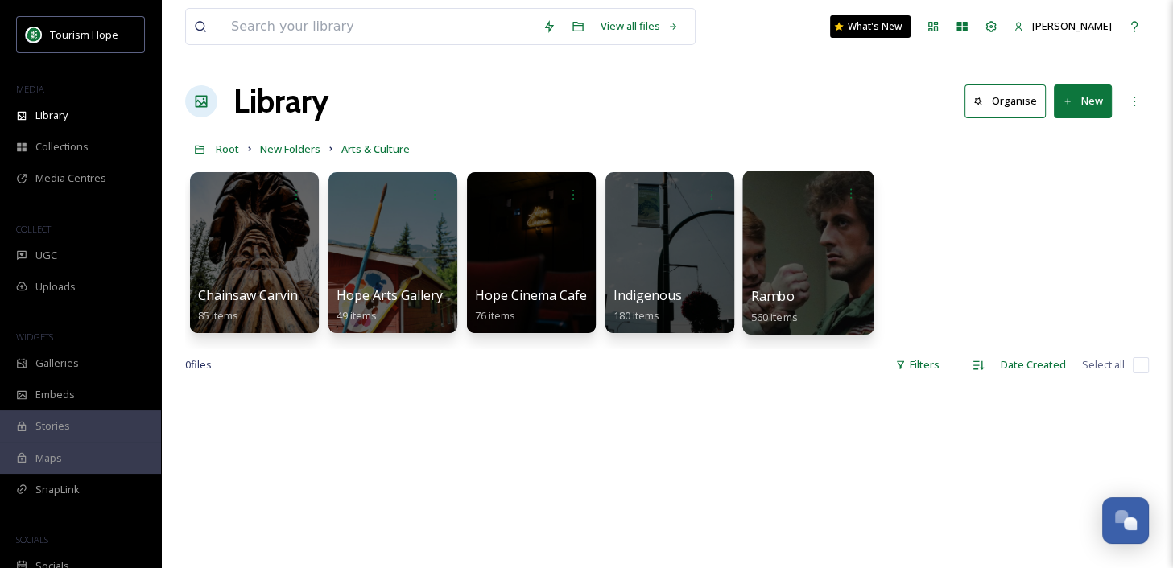
click at [761, 283] on div at bounding box center [807, 253] width 131 height 164
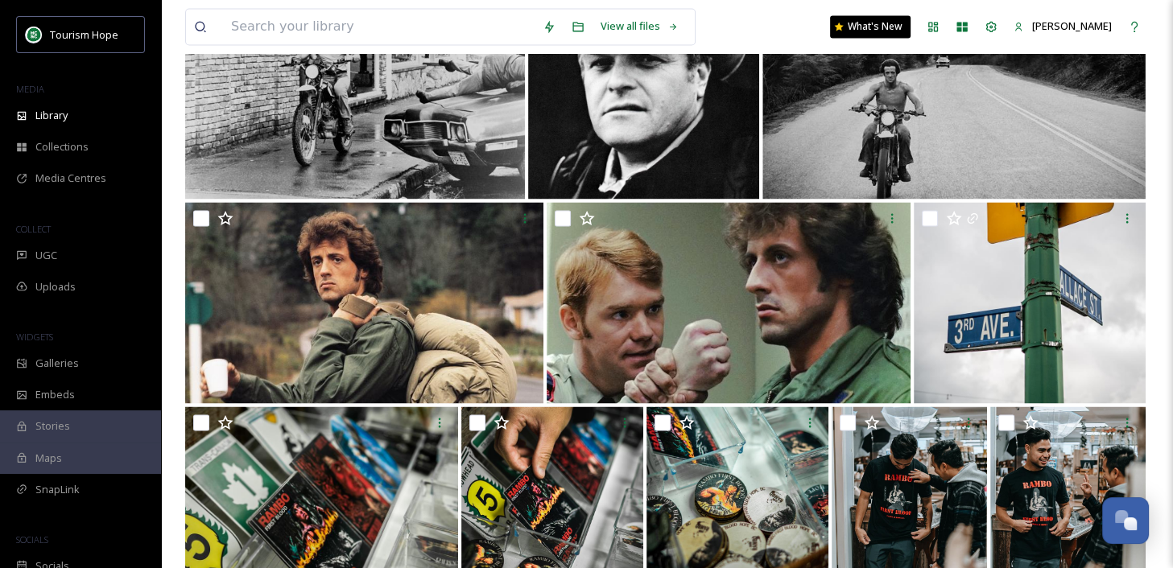
scroll to position [2637, 0]
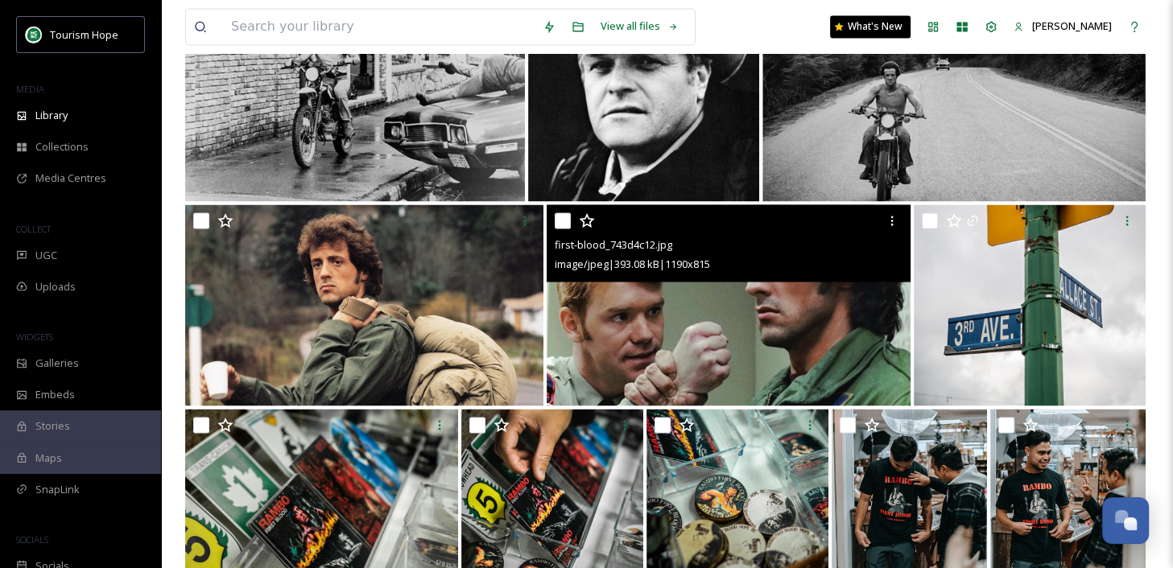
click at [665, 331] on img at bounding box center [728, 304] width 365 height 201
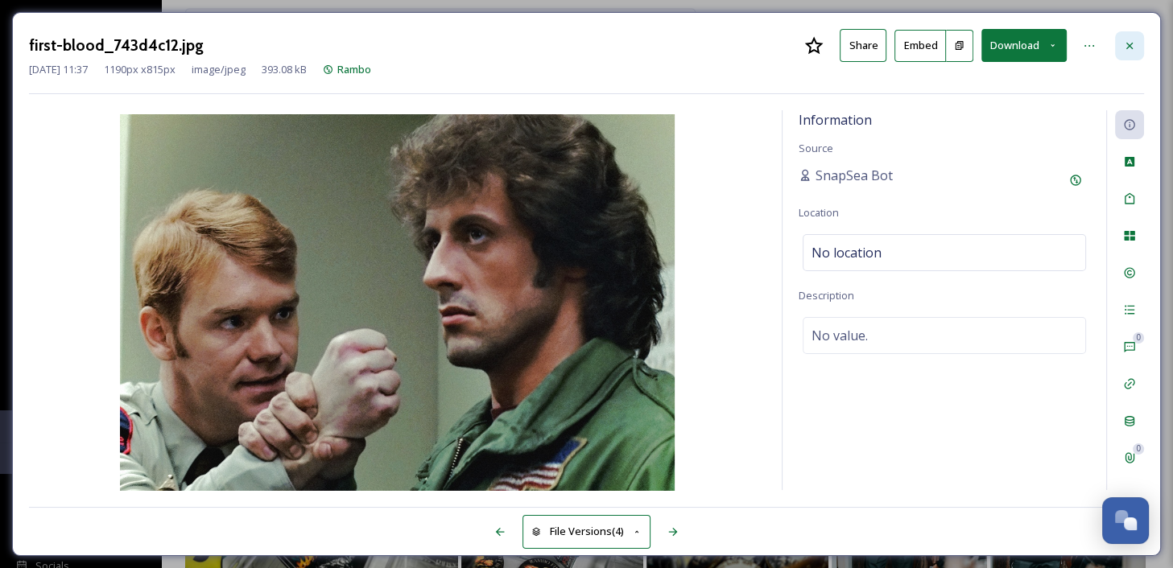
click at [1125, 41] on icon at bounding box center [1129, 45] width 13 height 13
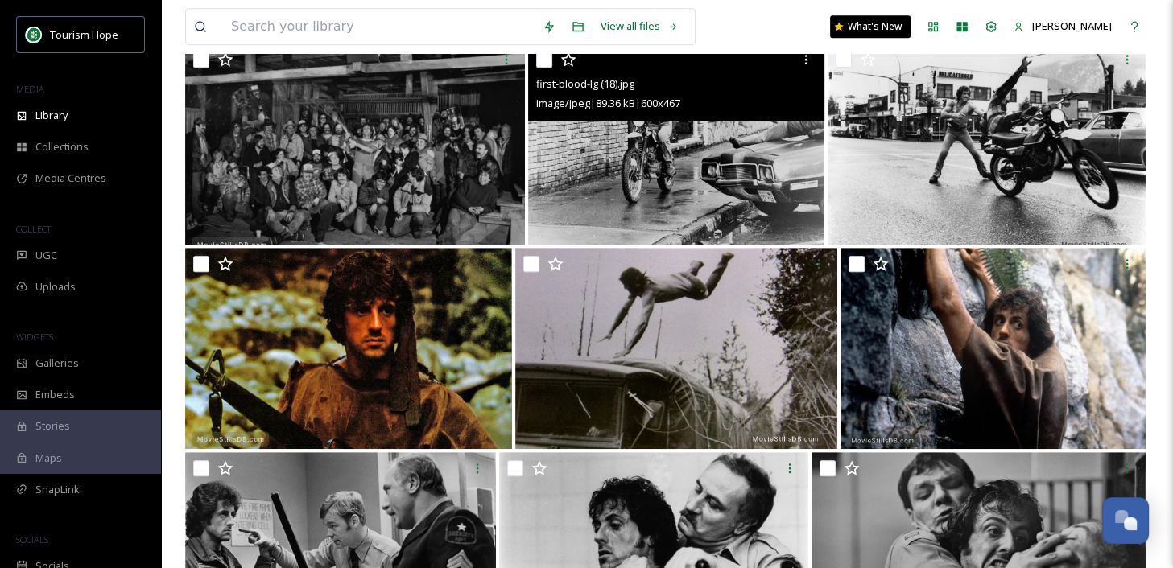
scroll to position [856, 0]
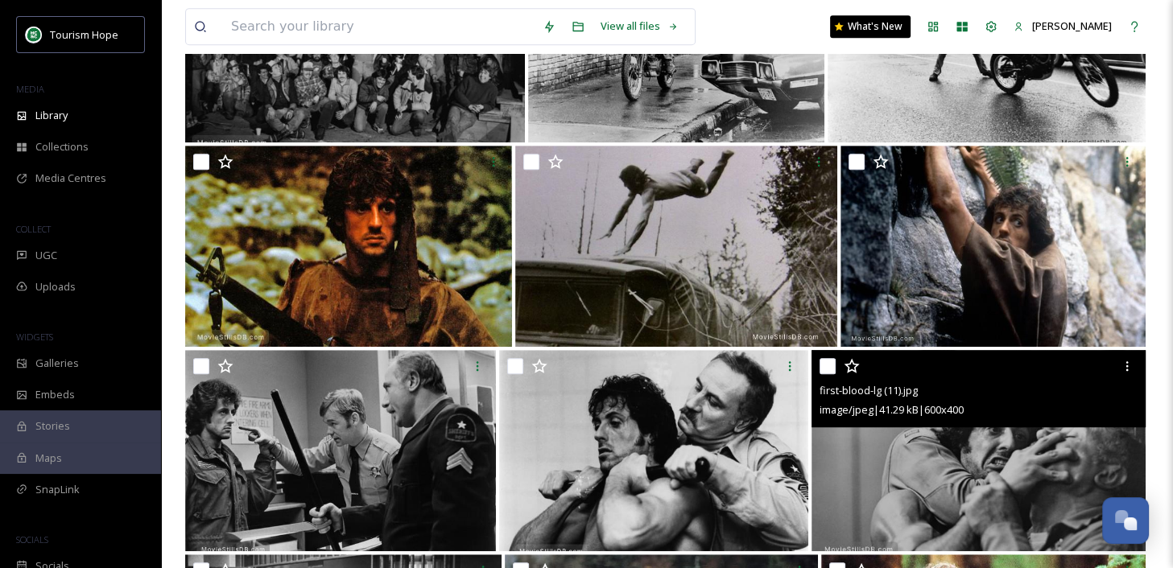
click at [969, 447] on img at bounding box center [978, 450] width 334 height 201
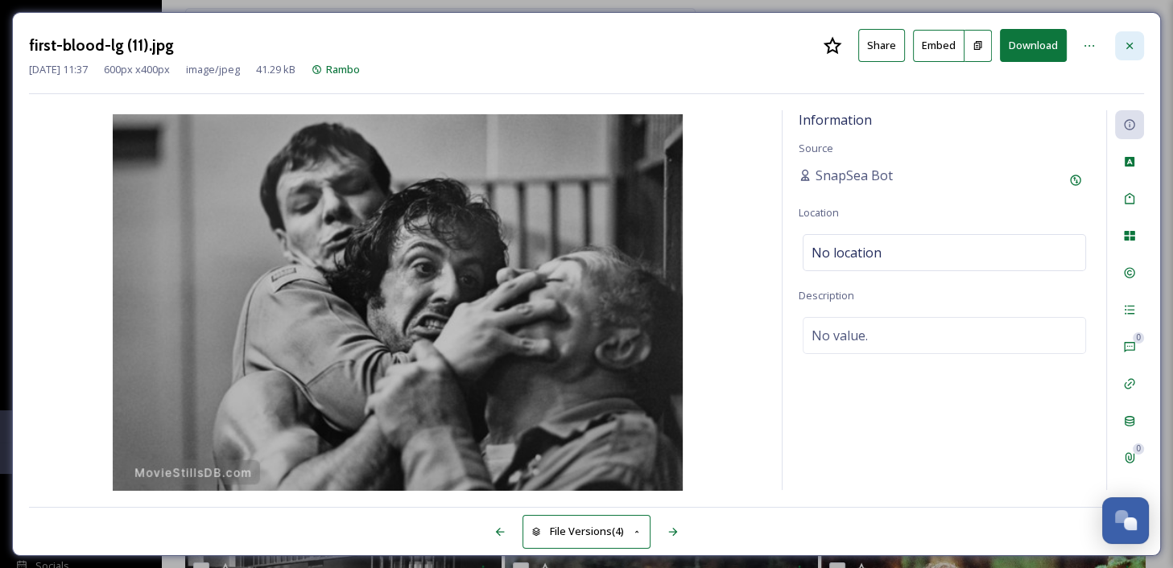
click at [1125, 44] on icon at bounding box center [1129, 45] width 13 height 13
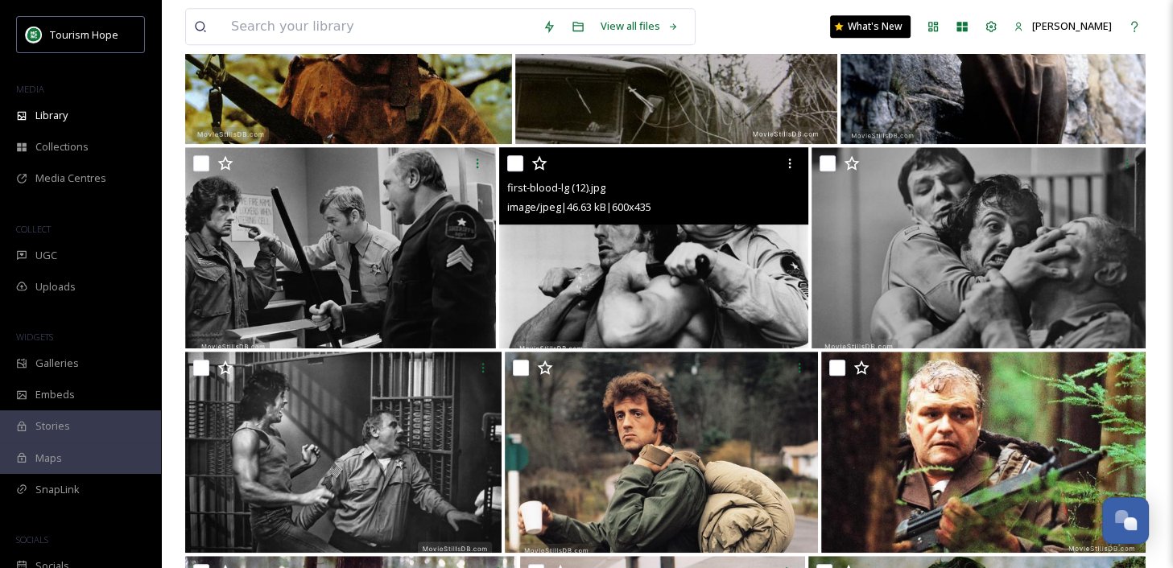
scroll to position [1078, 0]
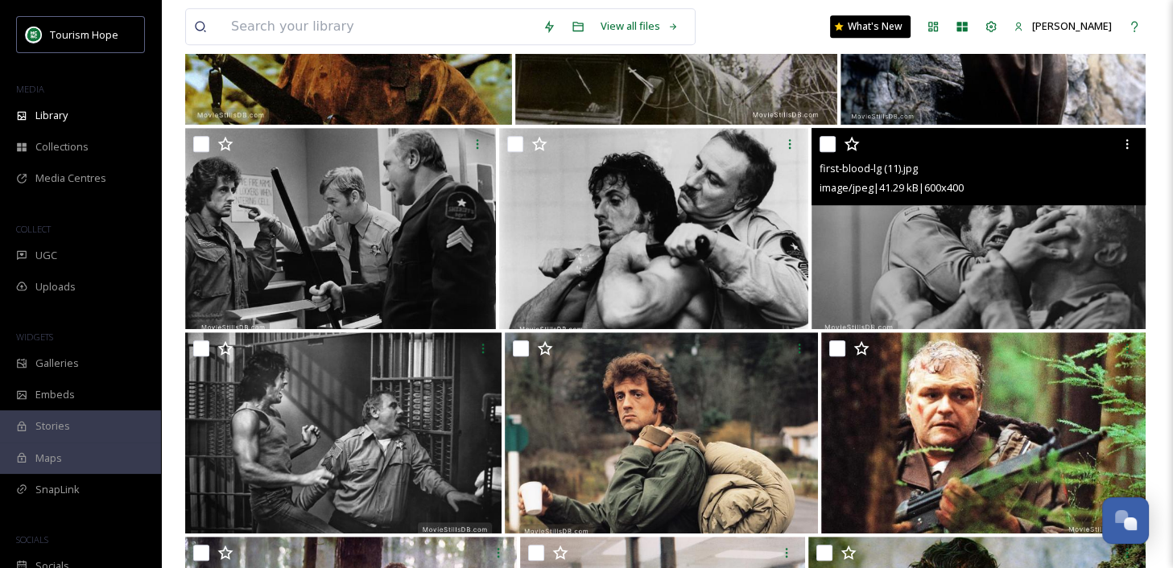
click at [937, 256] on img at bounding box center [978, 228] width 334 height 201
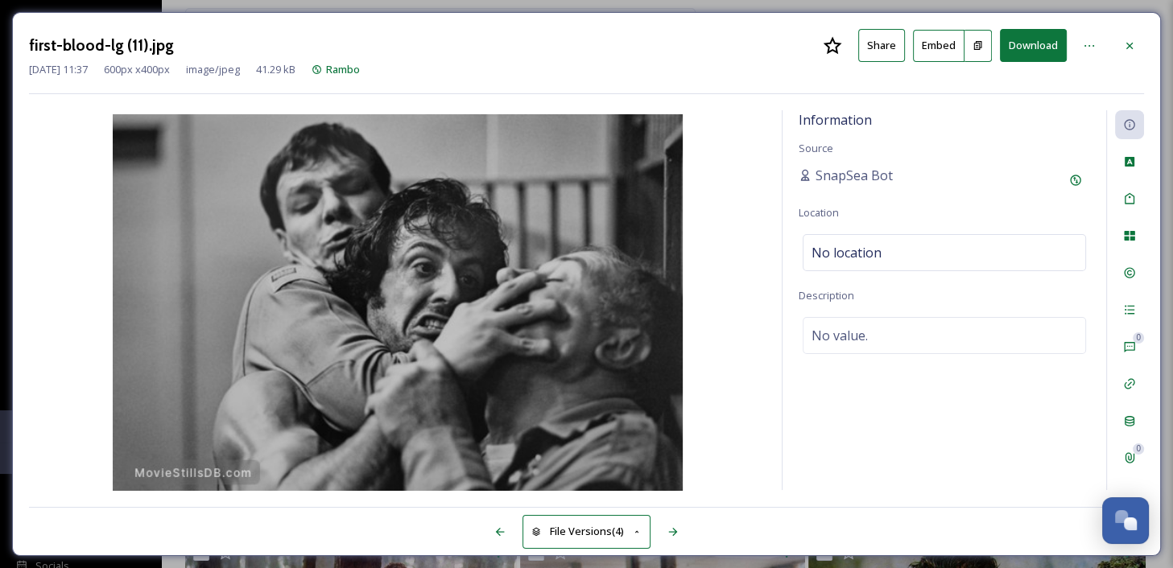
click at [1041, 47] on button "Download" at bounding box center [1033, 45] width 67 height 33
click at [1119, 43] on div at bounding box center [1129, 45] width 29 height 29
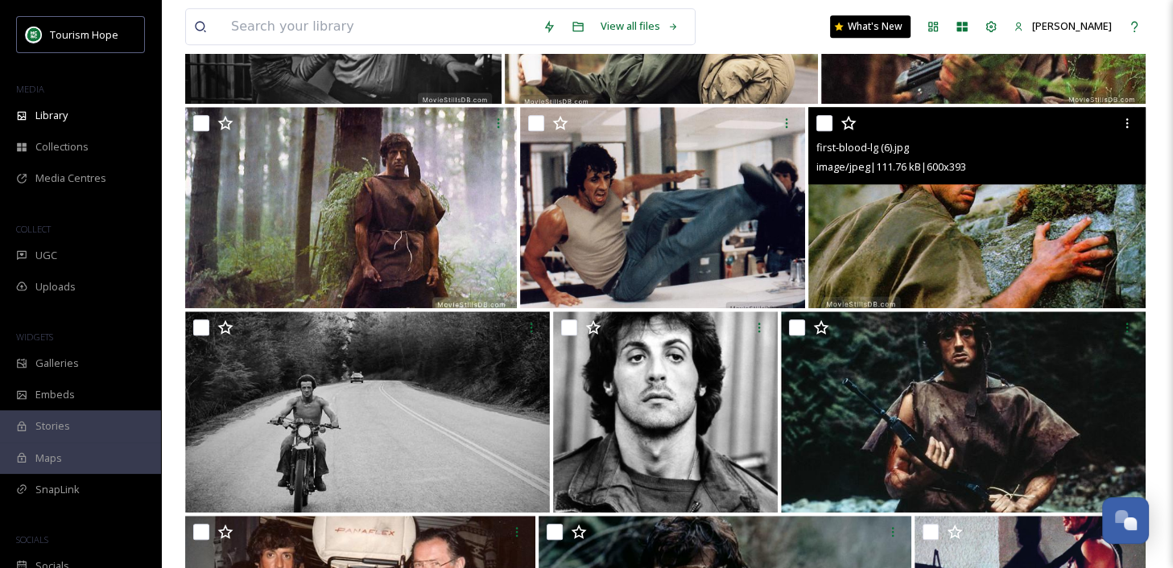
scroll to position [1507, 0]
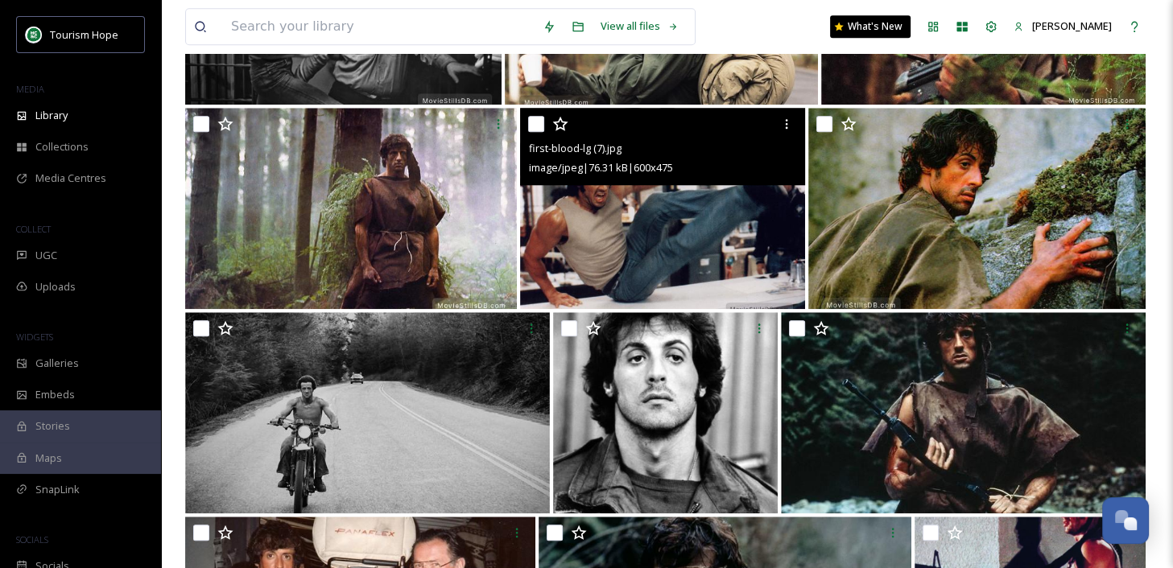
click at [674, 211] on img at bounding box center [662, 208] width 284 height 201
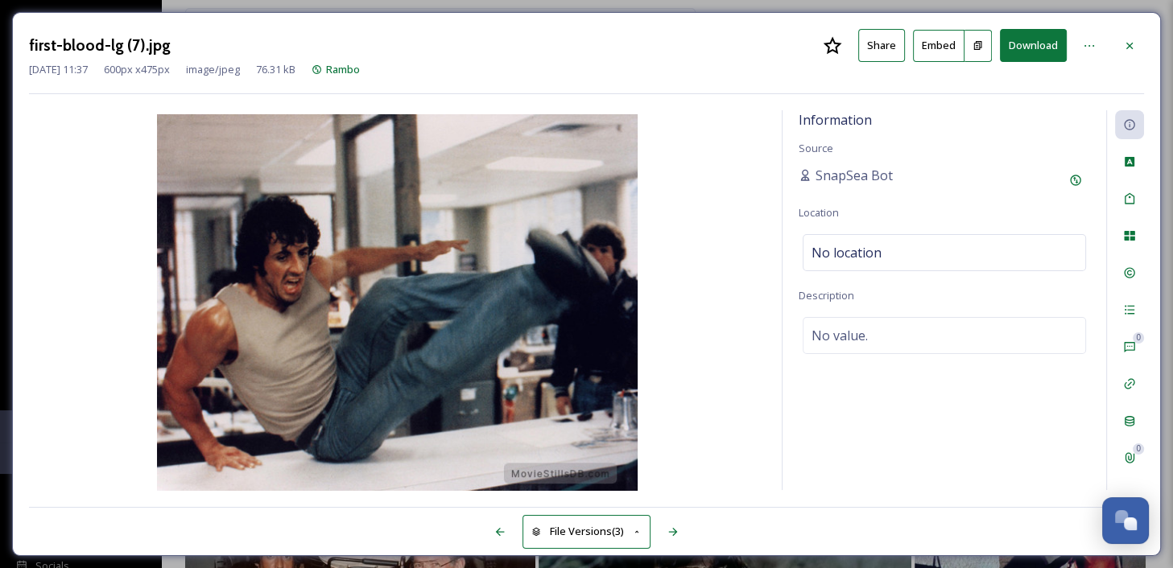
click at [1044, 47] on button "Download" at bounding box center [1033, 45] width 67 height 33
click at [1127, 43] on icon at bounding box center [1129, 45] width 6 height 6
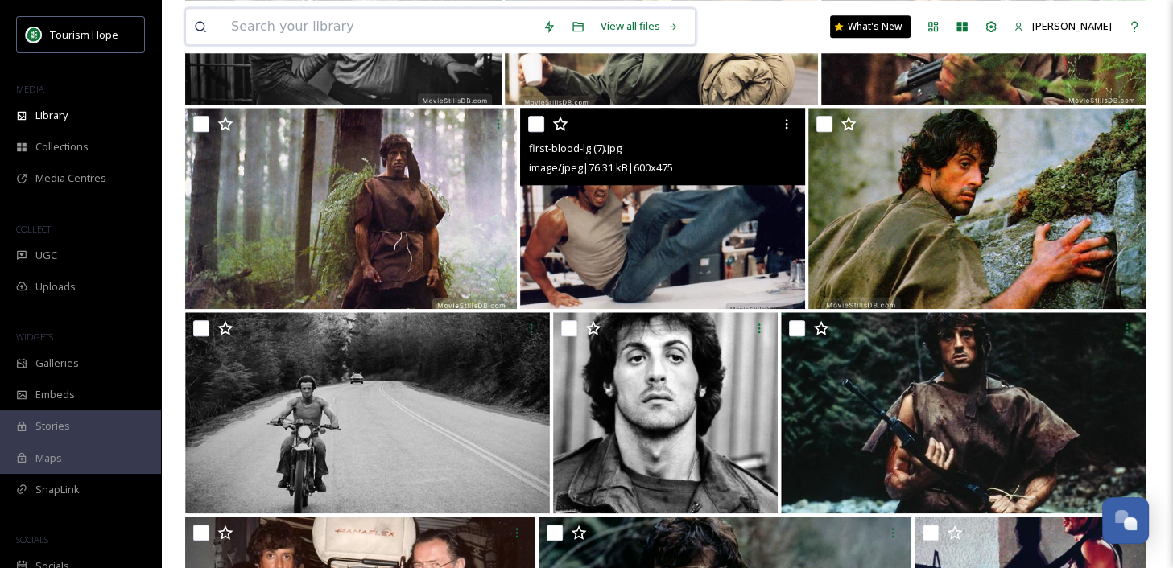
click at [480, 27] on input at bounding box center [378, 26] width 311 height 35
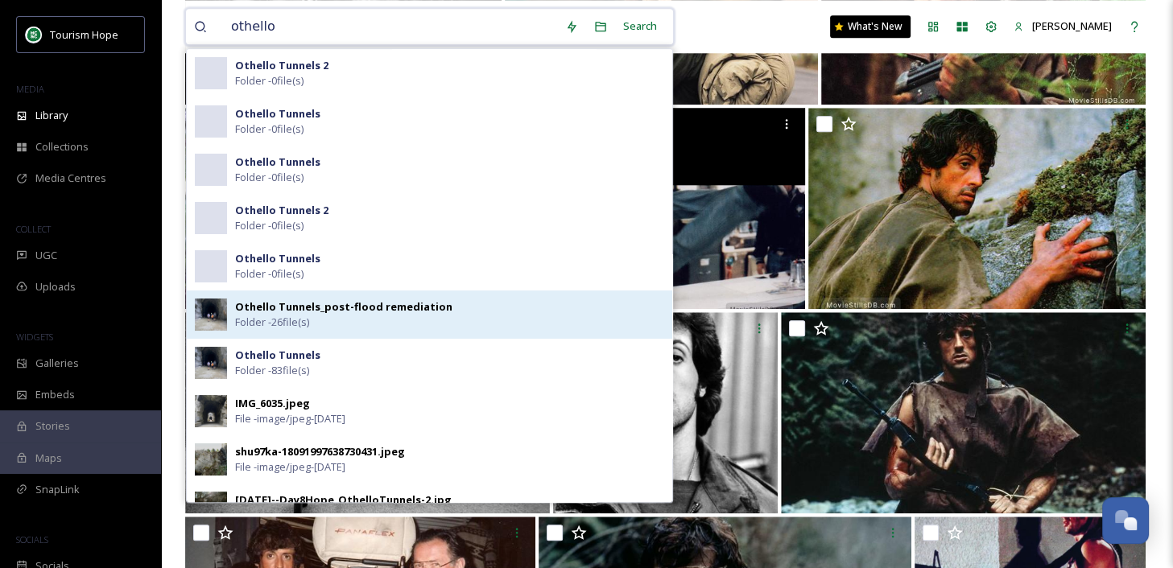
type input "othello"
click at [566, 326] on div "Othello Tunnels_post-flood remediation Folder - 26 file(s)" at bounding box center [449, 314] width 429 height 31
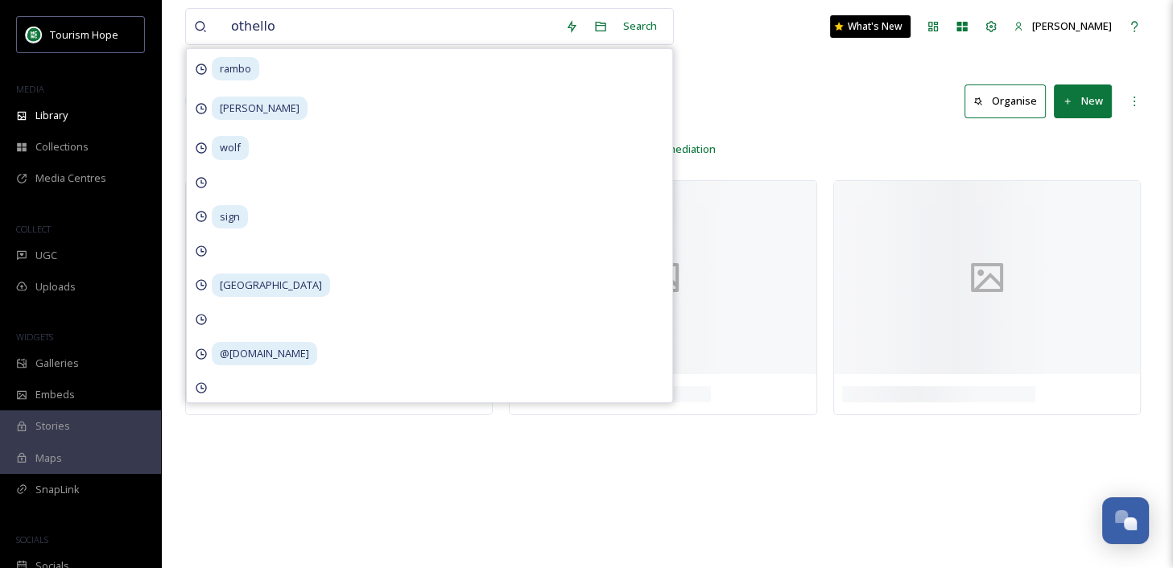
click at [786, 132] on div "othello Search rambo [PERSON_NAME] [PERSON_NAME] sign american creek lodge @[DO…" at bounding box center [667, 284] width 1012 height 568
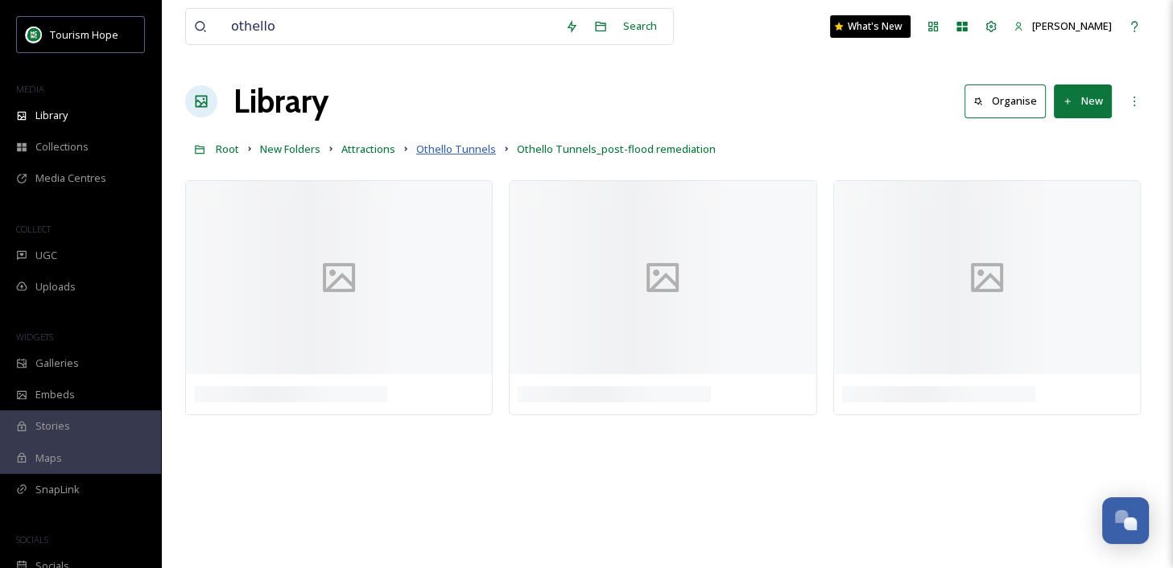
click at [444, 150] on span "Othello Tunnels" at bounding box center [456, 149] width 80 height 14
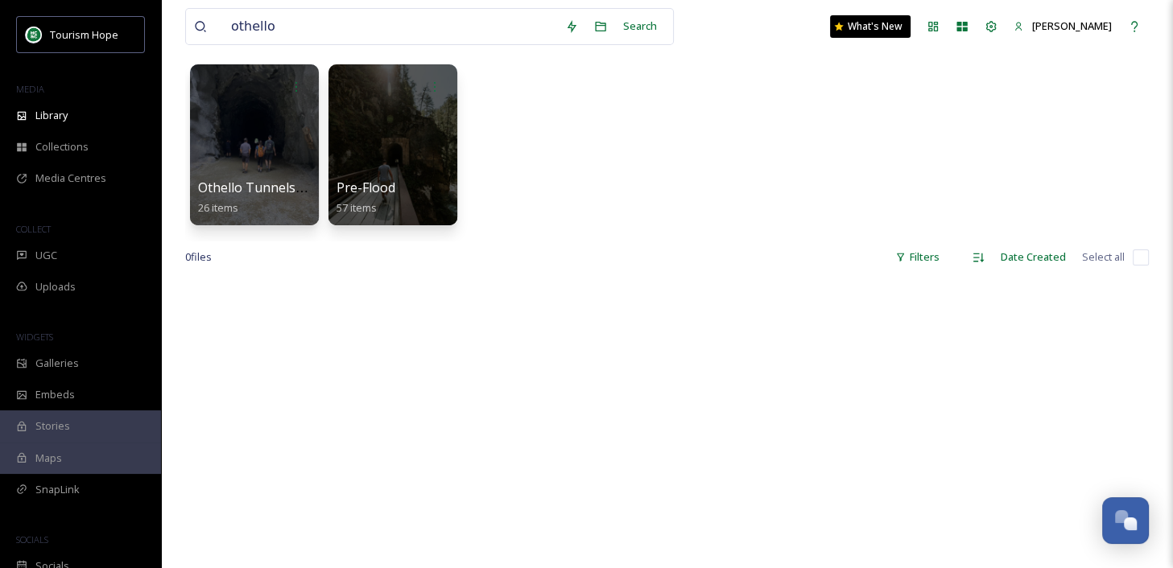
scroll to position [114, 0]
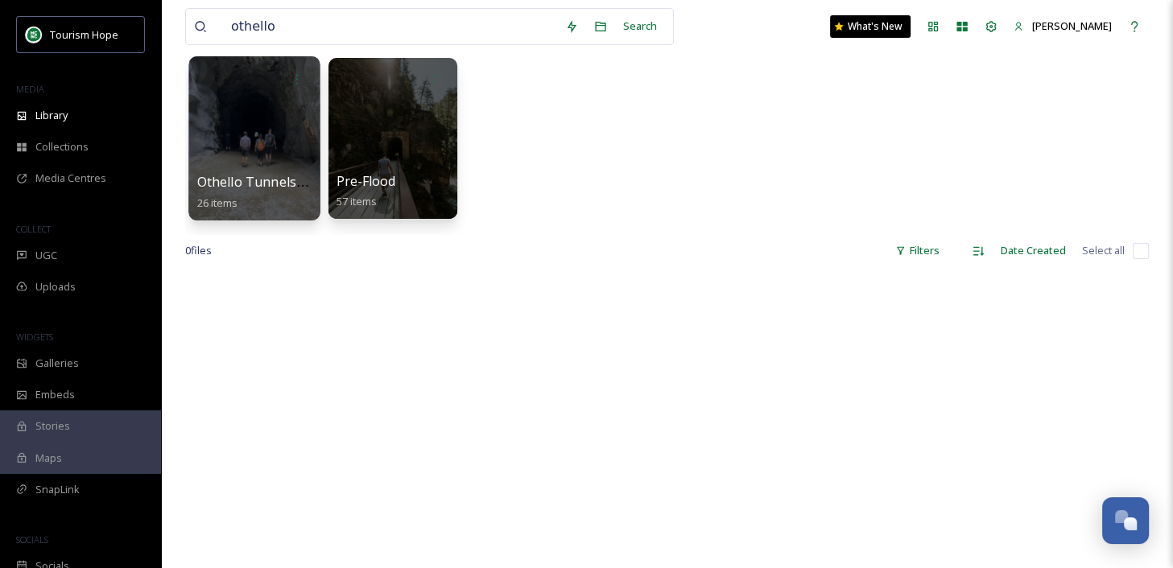
click at [261, 173] on span "Othello Tunnels_post-flood remediation" at bounding box center [320, 182] width 247 height 18
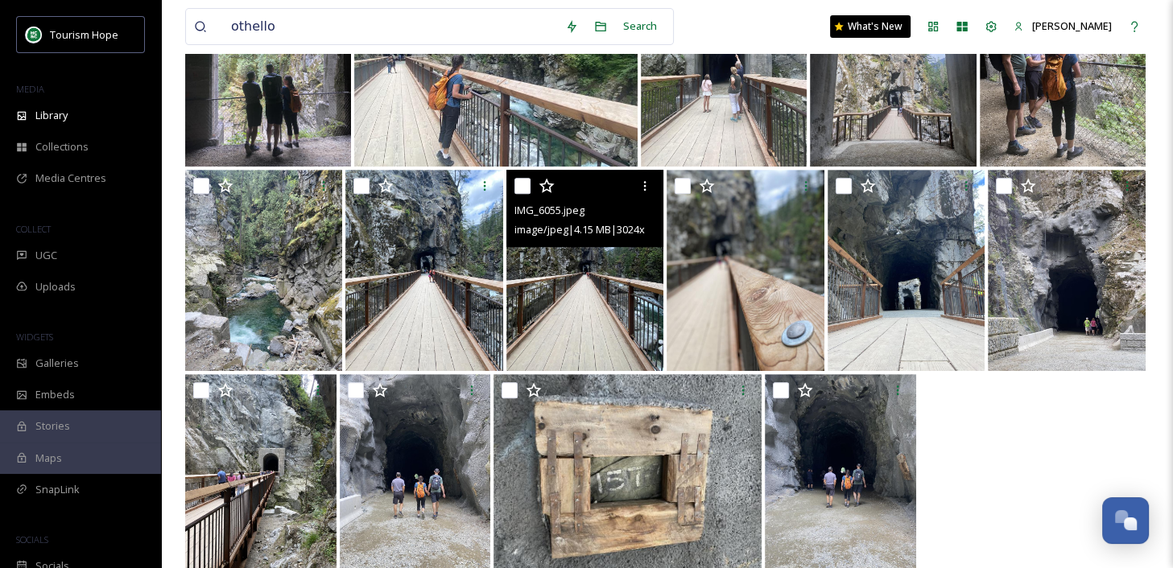
scroll to position [692, 0]
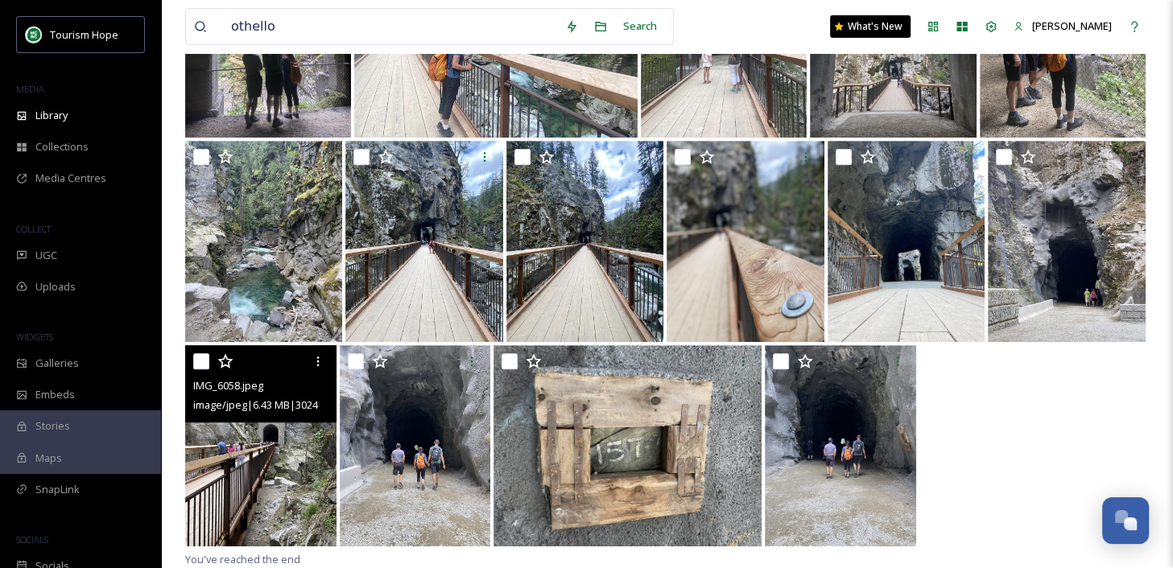
click at [296, 469] on img at bounding box center [260, 445] width 151 height 201
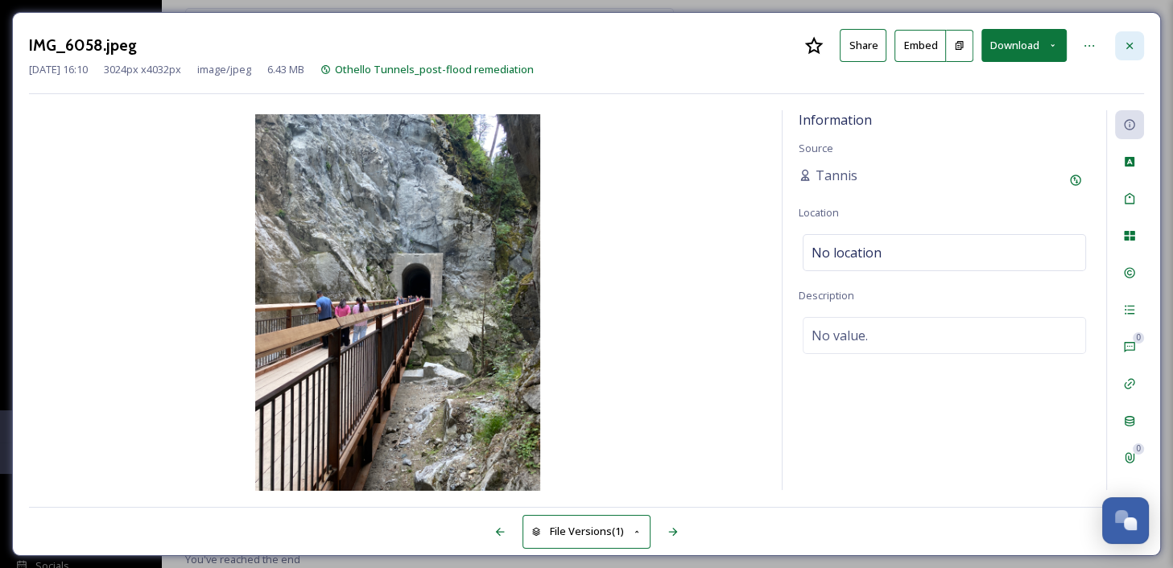
click at [1120, 52] on div at bounding box center [1129, 45] width 29 height 29
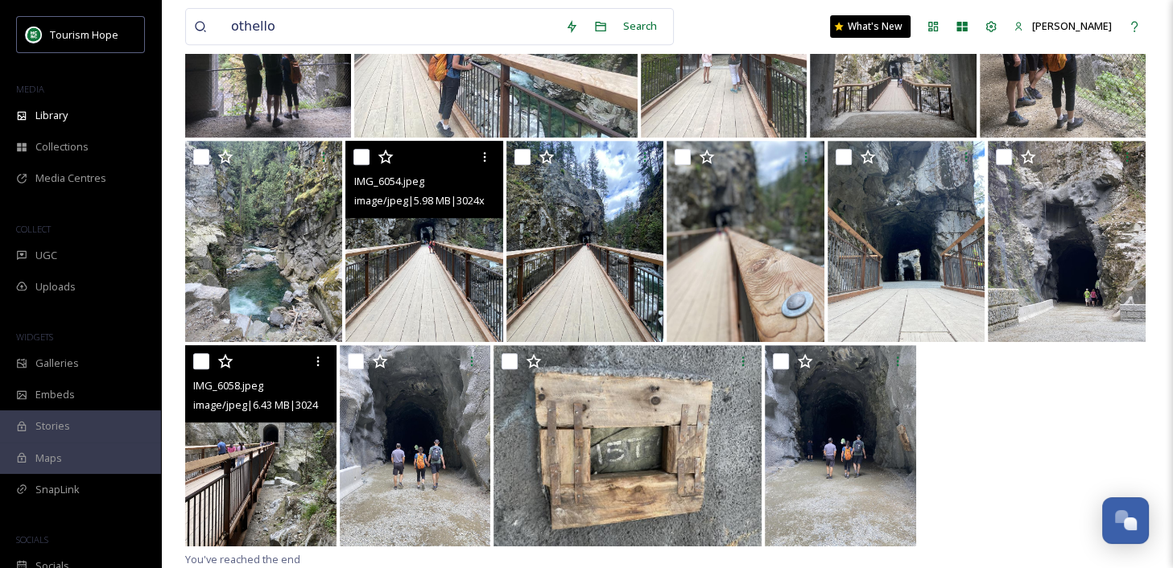
click at [432, 300] on img at bounding box center [423, 241] width 157 height 201
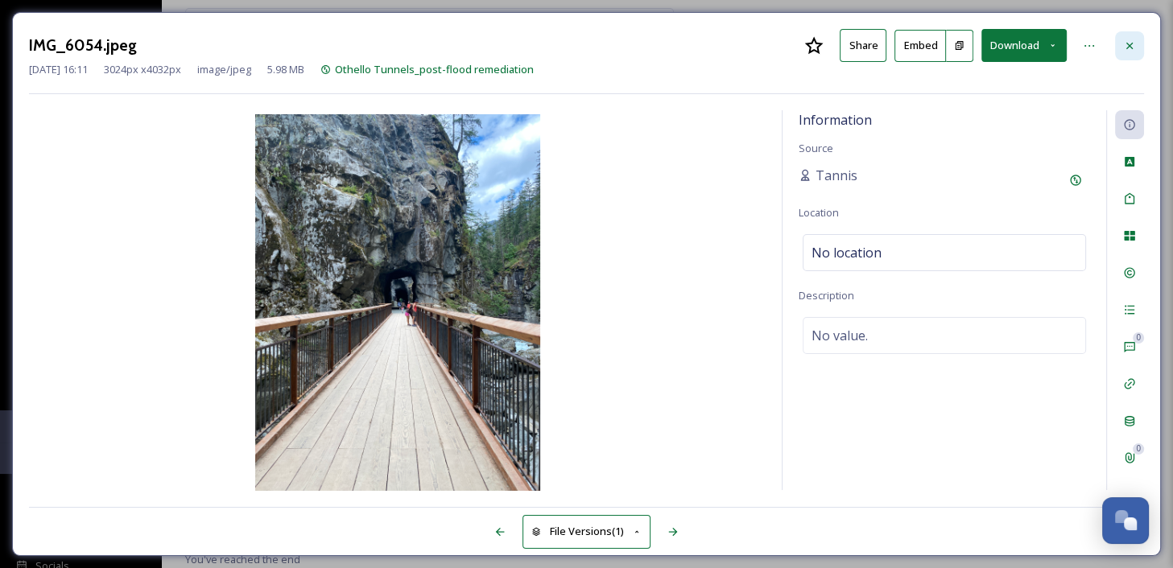
click at [1123, 41] on icon at bounding box center [1129, 45] width 13 height 13
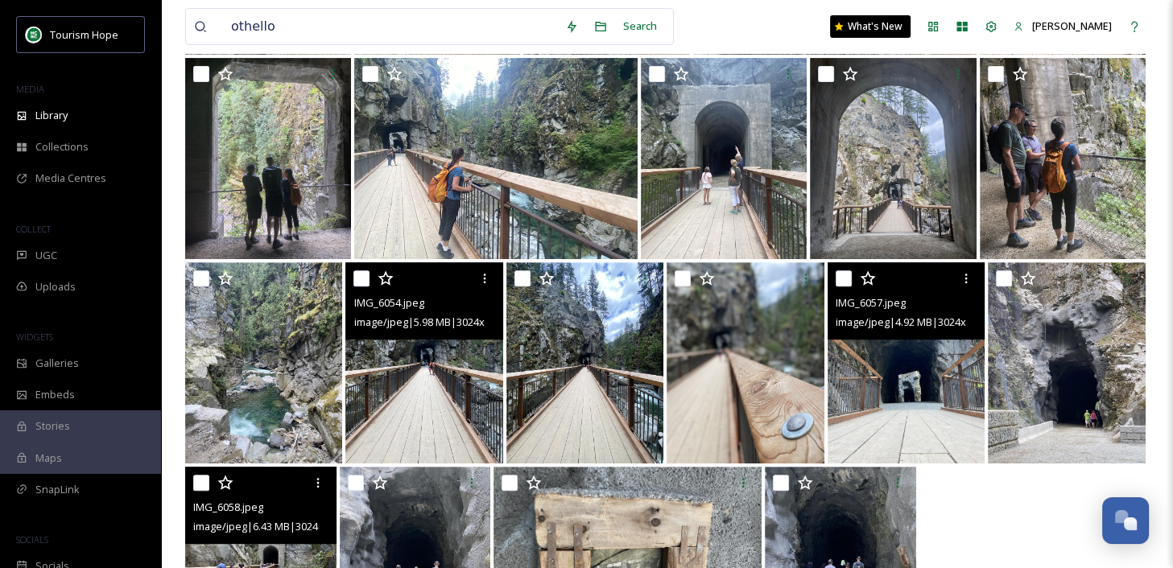
scroll to position [567, 0]
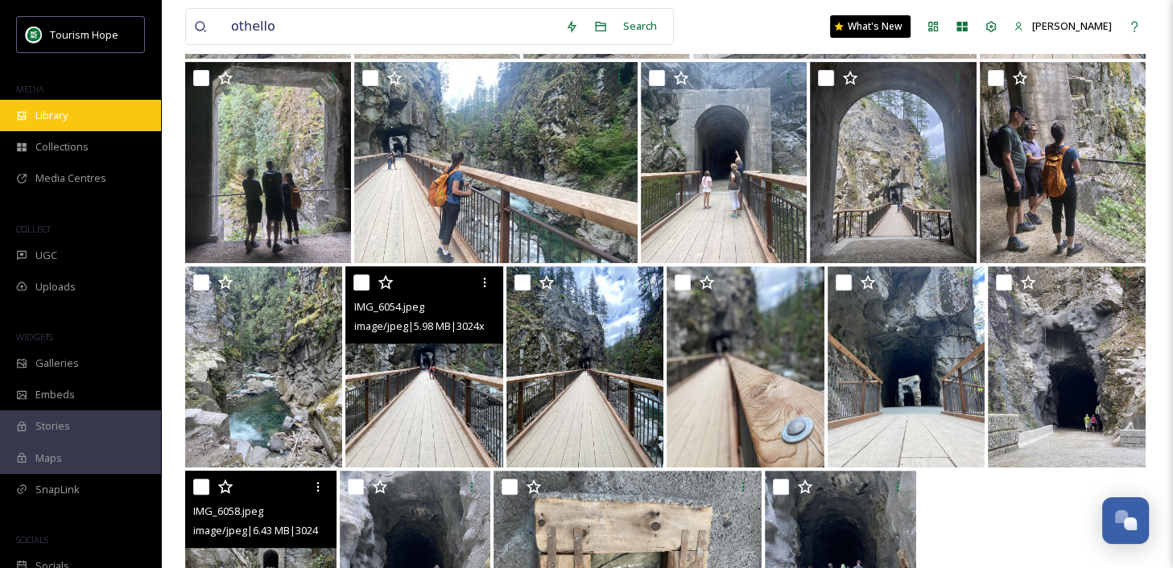
click at [80, 117] on div "Library" at bounding box center [80, 115] width 161 height 31
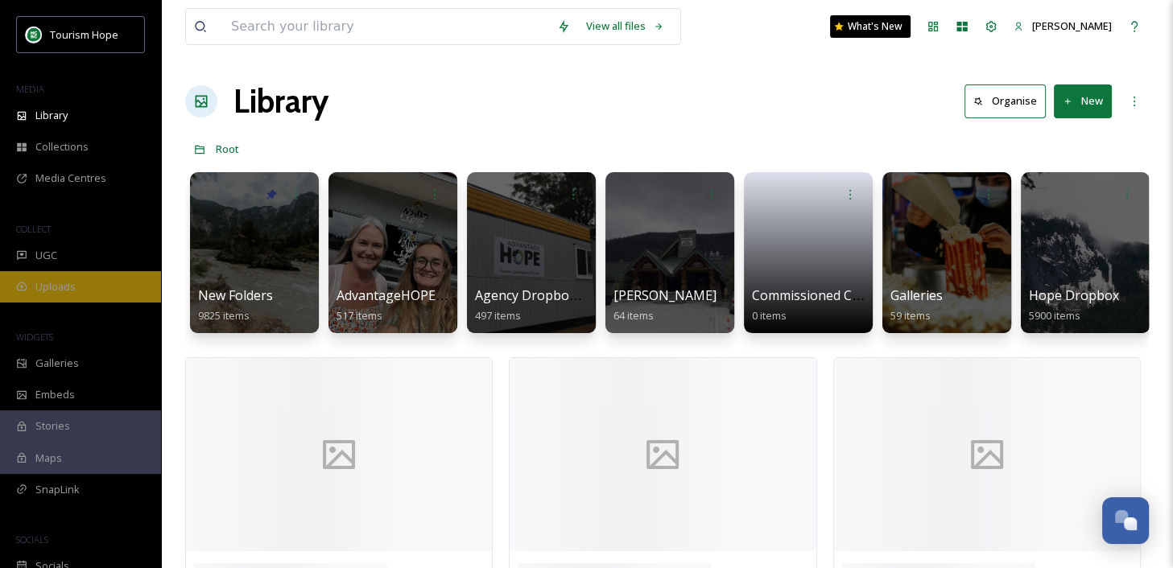
click at [109, 293] on div "Uploads" at bounding box center [80, 286] width 161 height 31
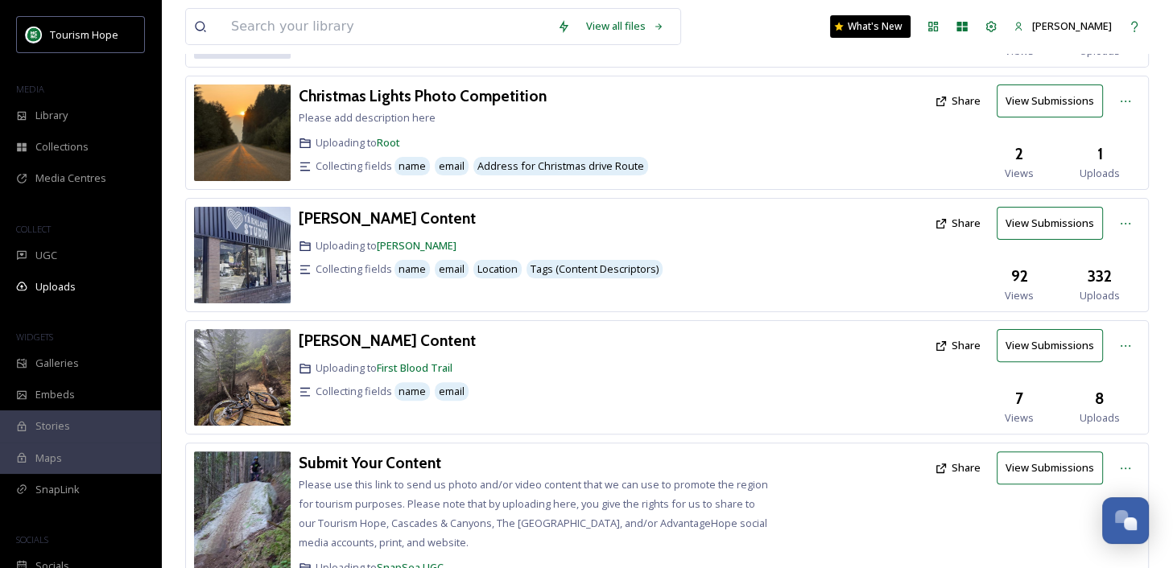
scroll to position [381, 0]
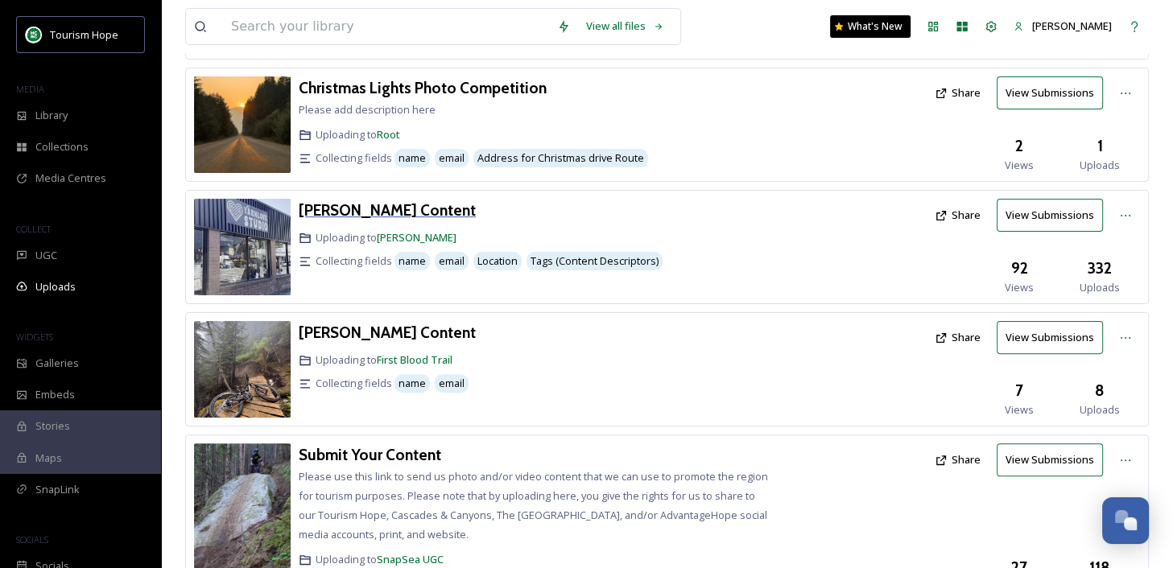
click at [424, 211] on h3 "[PERSON_NAME] Content" at bounding box center [387, 209] width 177 height 19
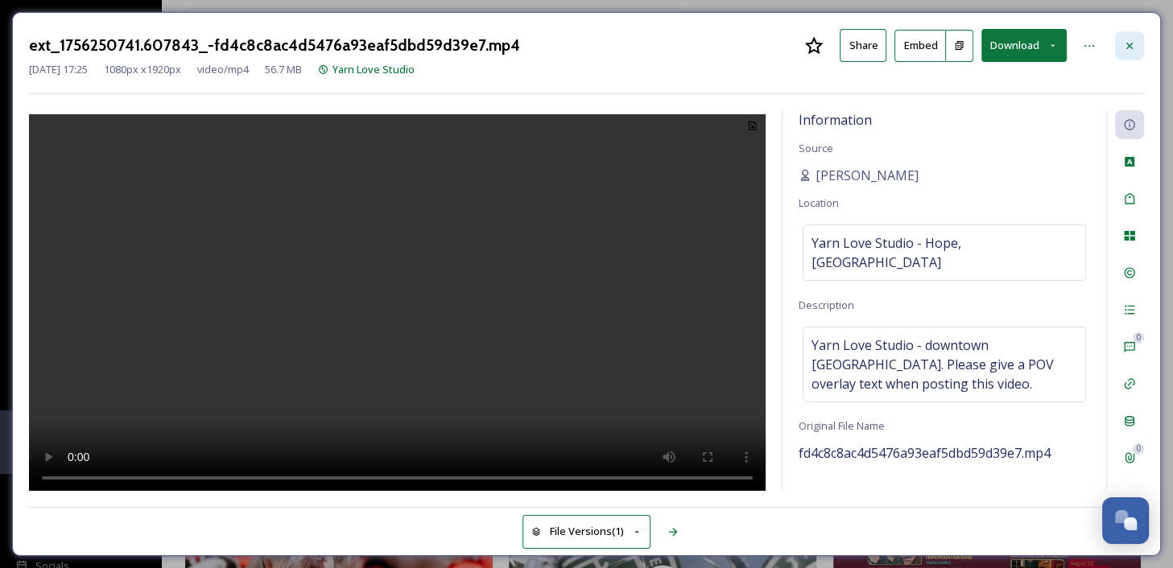
click at [1132, 49] on icon at bounding box center [1129, 45] width 13 height 13
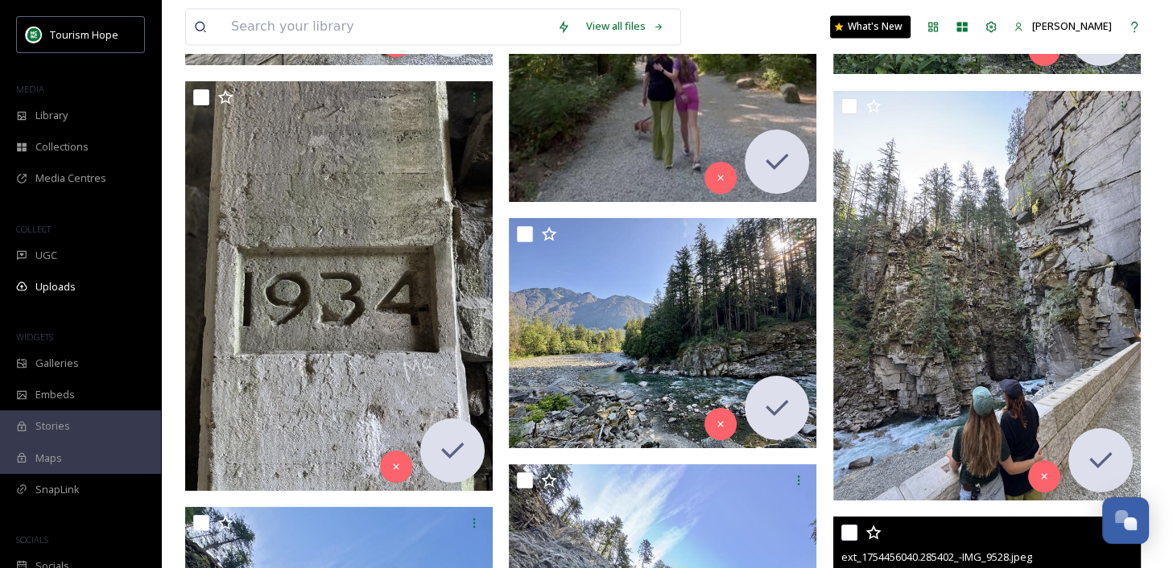
scroll to position [8536, 0]
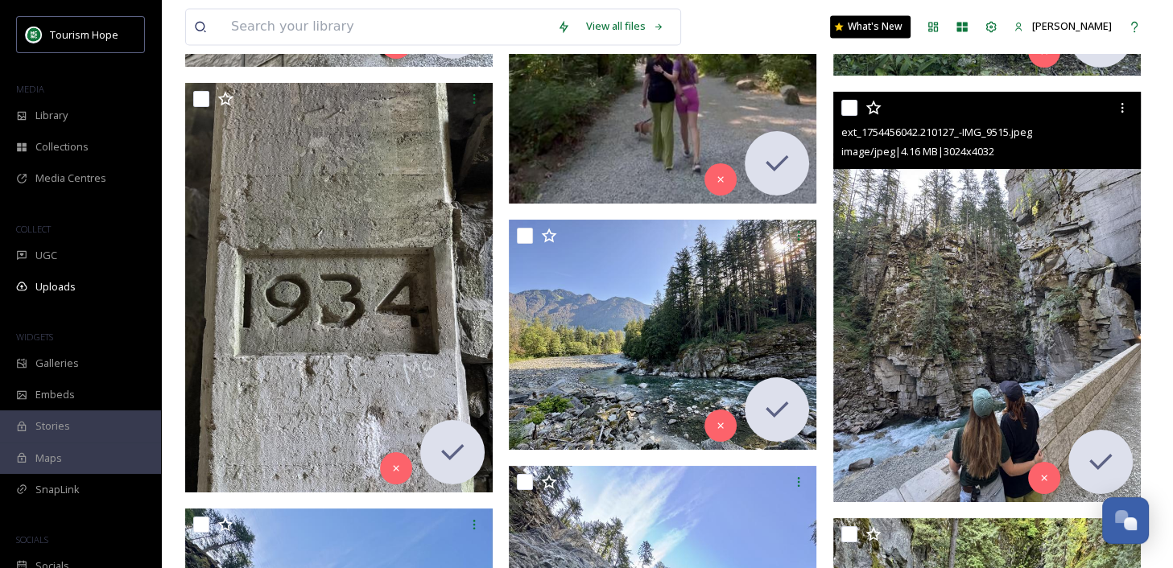
click at [954, 270] on img at bounding box center [986, 298] width 307 height 410
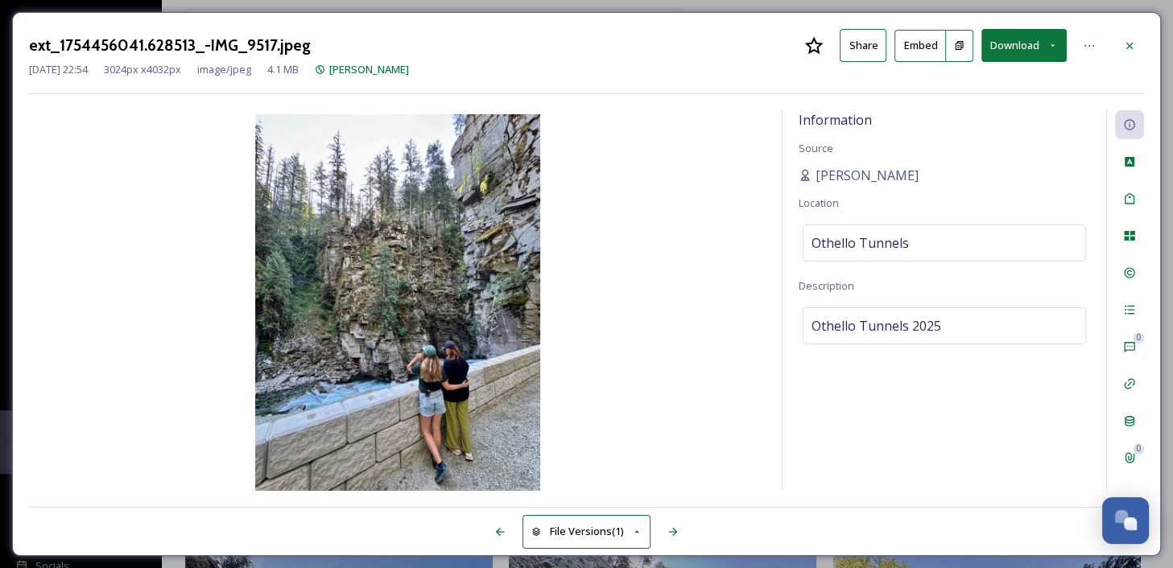
click at [1004, 43] on button "Download" at bounding box center [1023, 45] width 85 height 33
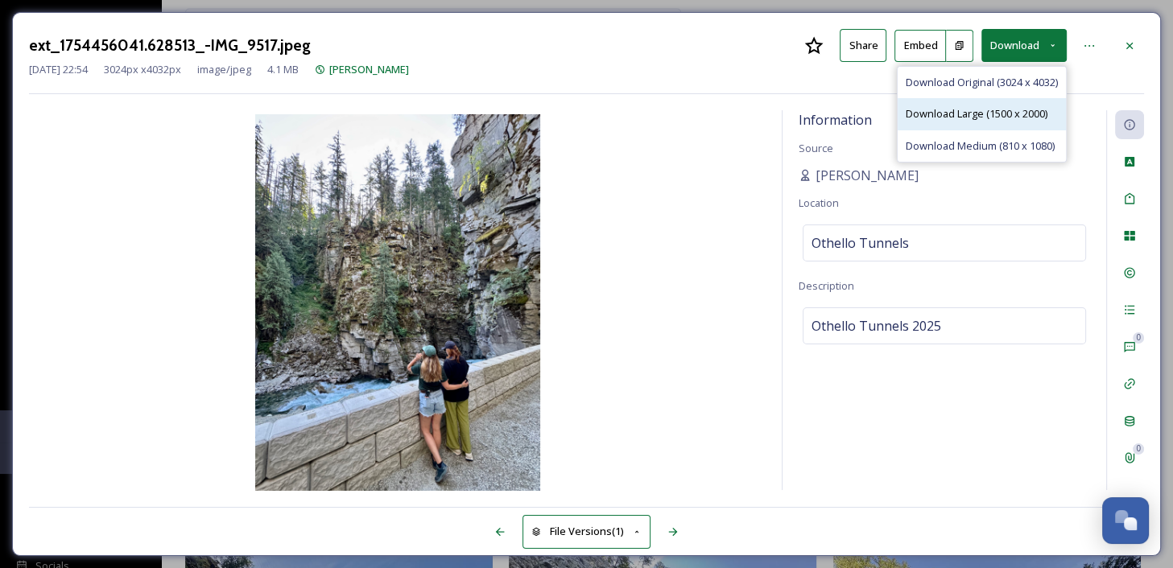
click at [991, 114] on span "Download Large (1500 x 2000)" at bounding box center [976, 113] width 142 height 15
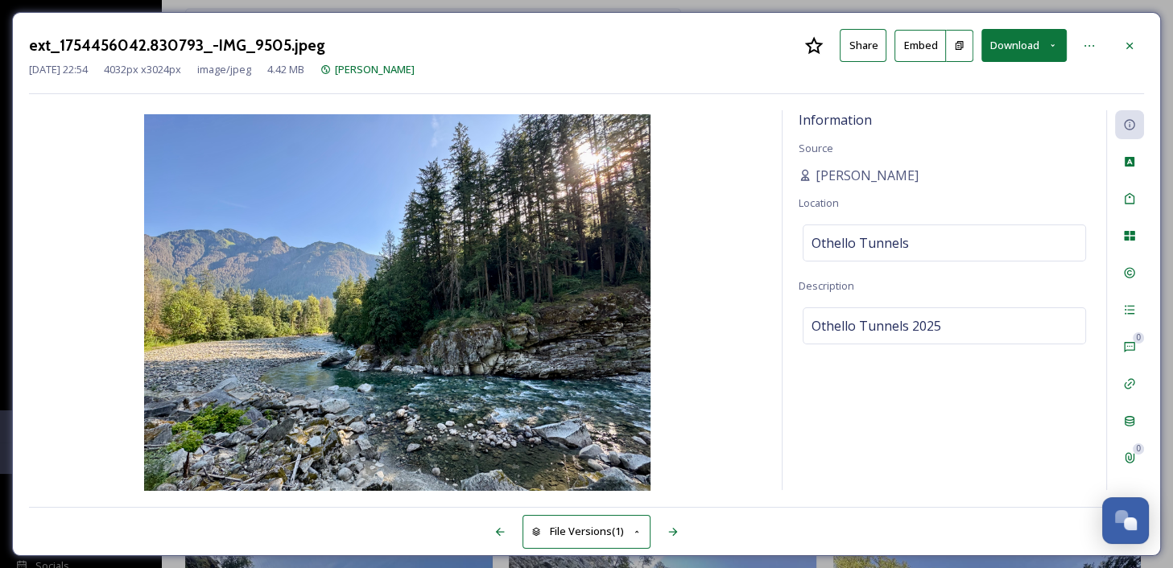
click at [1037, 48] on button "Download" at bounding box center [1023, 45] width 85 height 33
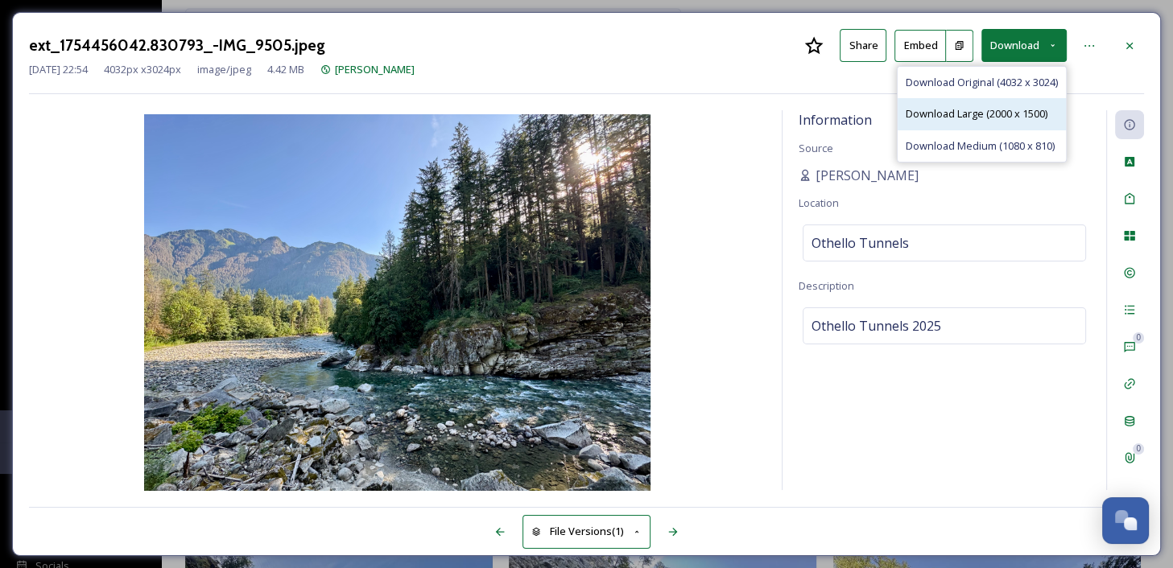
click at [1014, 121] on span "Download Large (2000 x 1500)" at bounding box center [976, 113] width 142 height 15
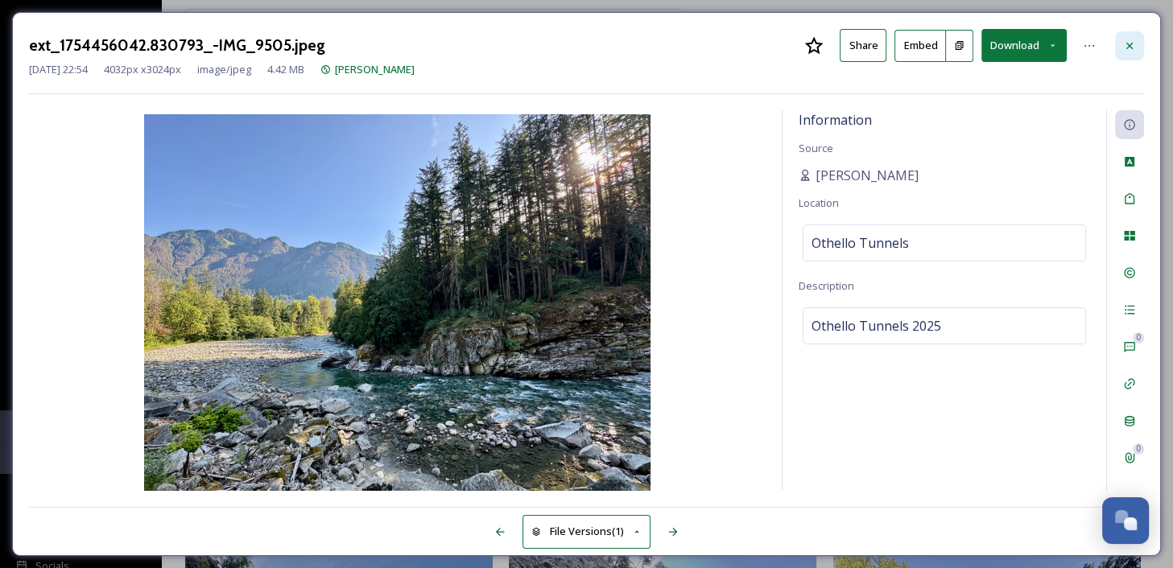
click at [1128, 47] on icon at bounding box center [1129, 45] width 6 height 6
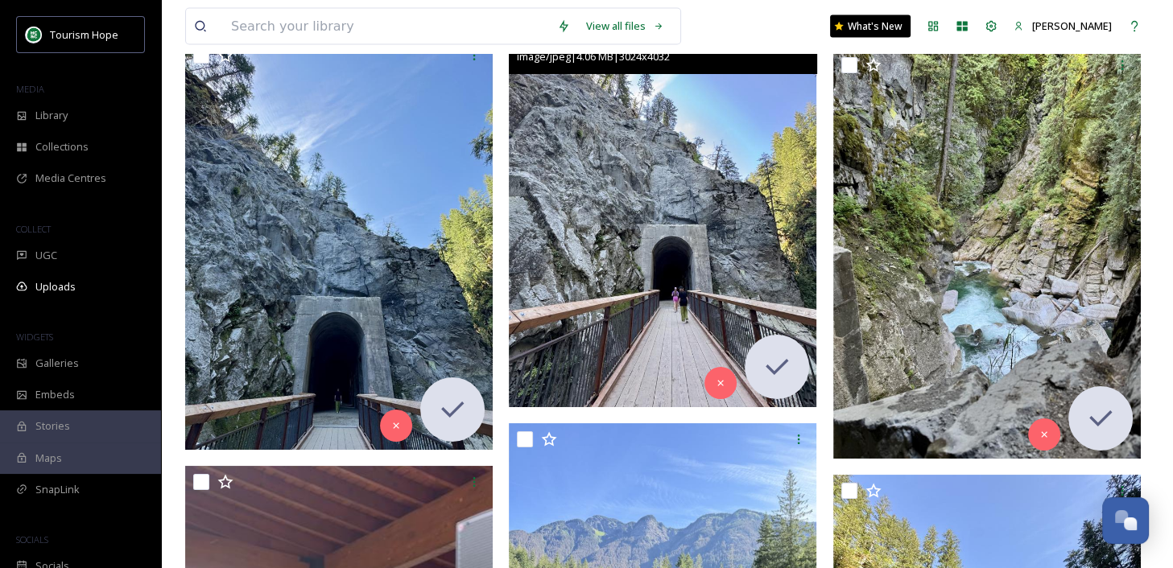
scroll to position [9056, 0]
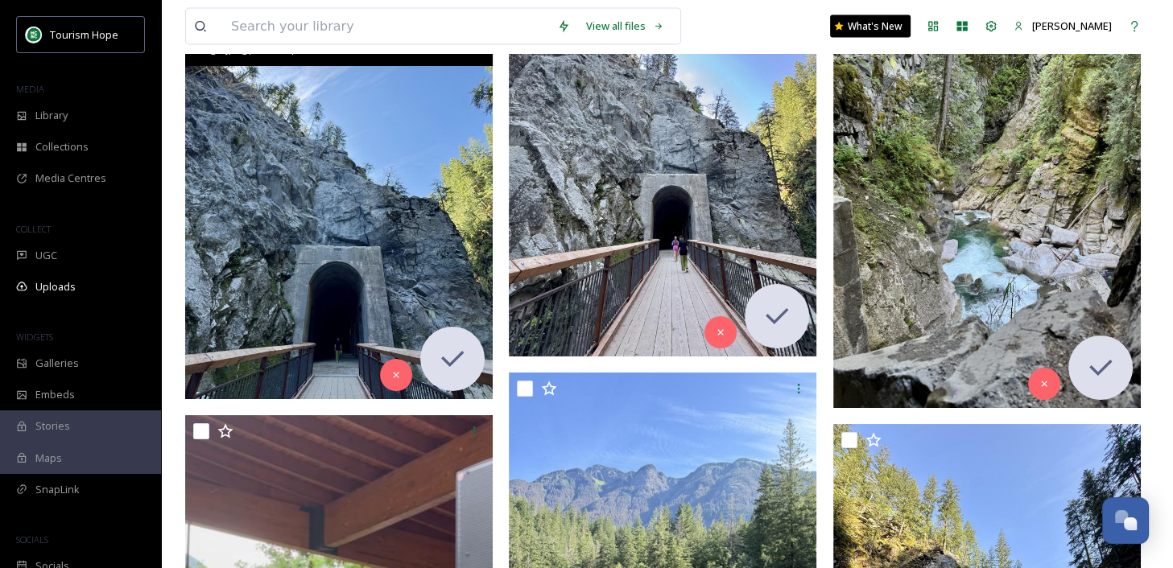
click at [394, 270] on img at bounding box center [338, 194] width 307 height 410
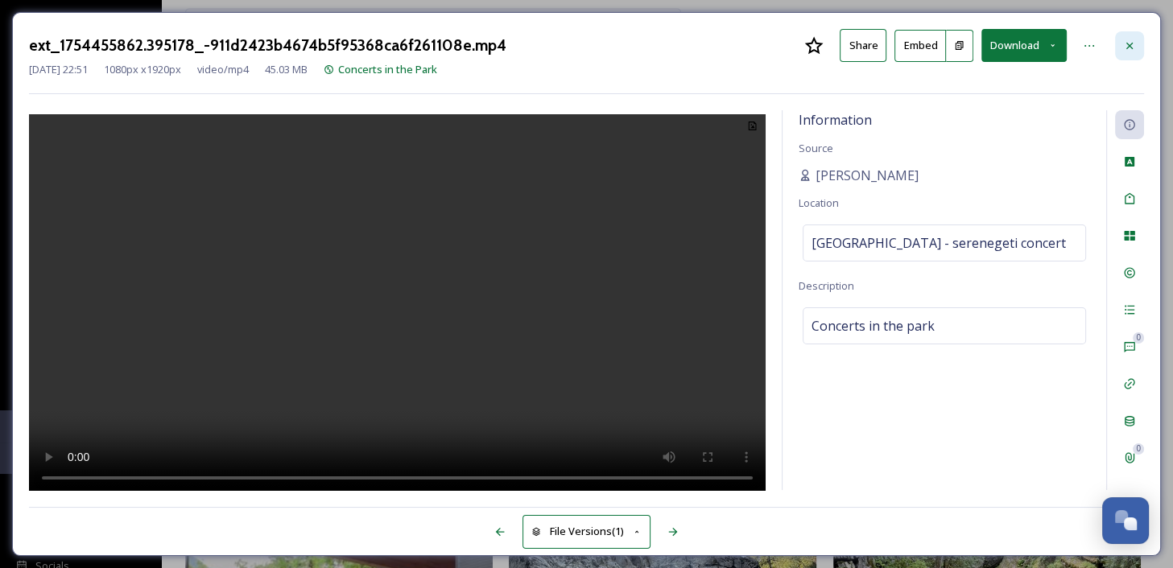
click at [1135, 47] on icon at bounding box center [1129, 45] width 13 height 13
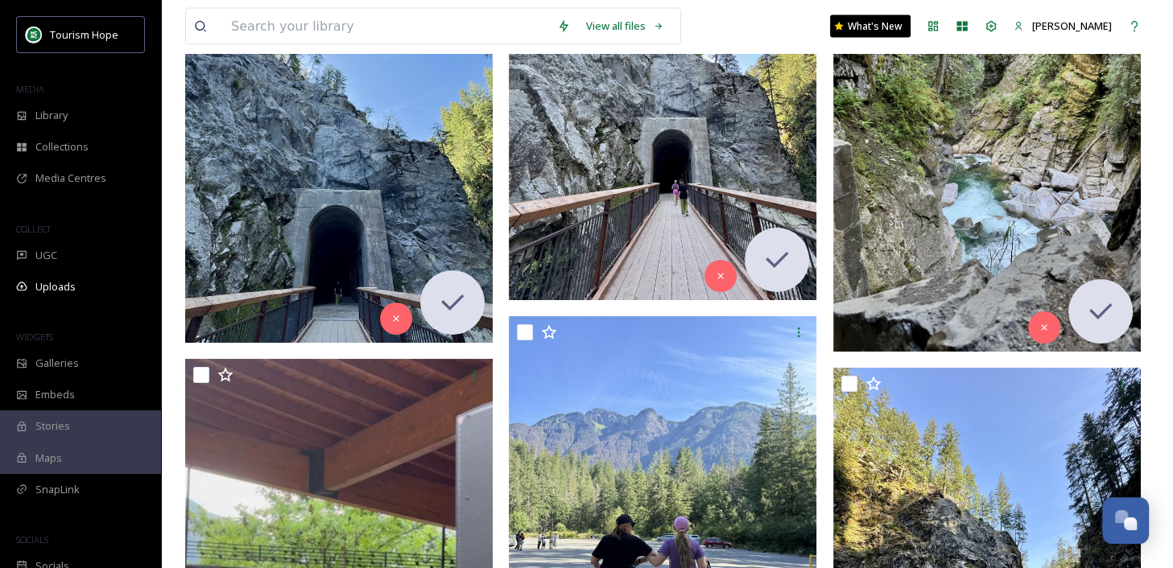
scroll to position [9121, 0]
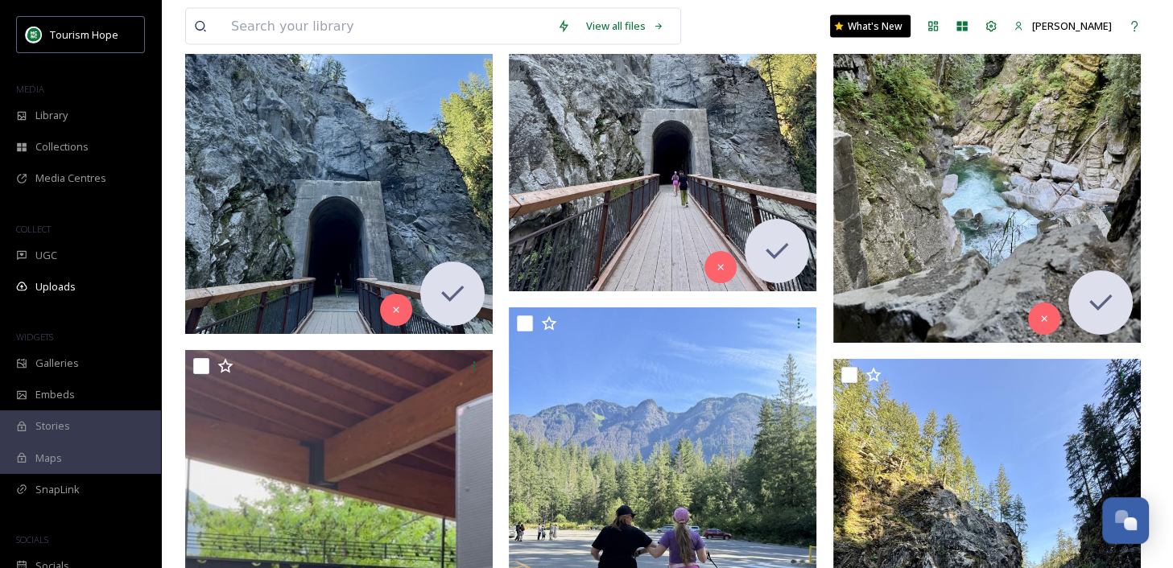
click at [634, 181] on img at bounding box center [662, 86] width 307 height 410
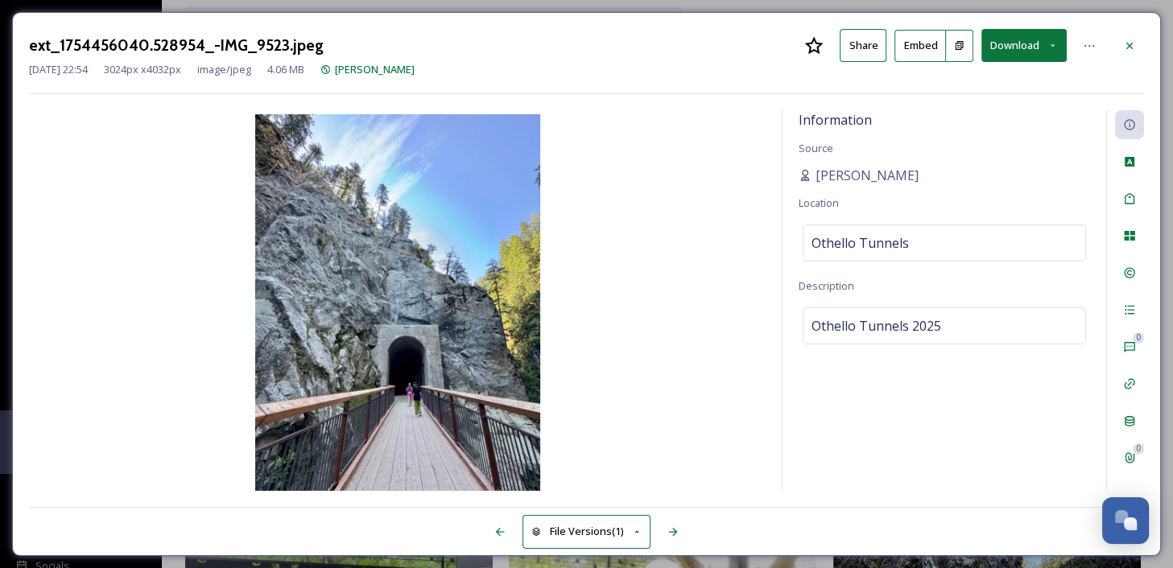
click at [1021, 59] on button "Download" at bounding box center [1023, 45] width 85 height 33
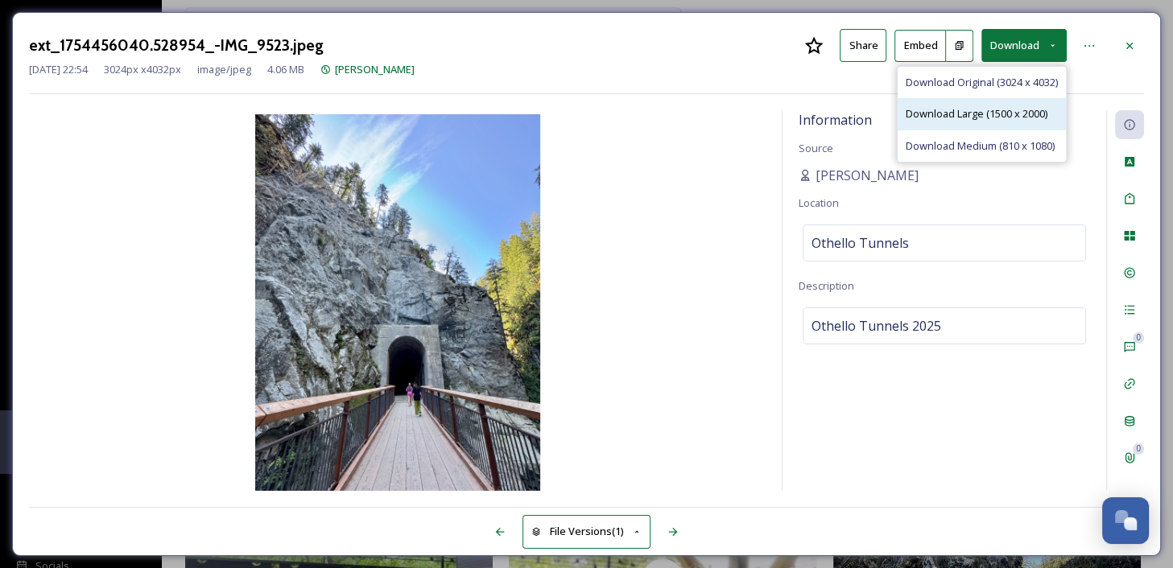
click at [1014, 109] on span "Download Large (1500 x 2000)" at bounding box center [976, 113] width 142 height 15
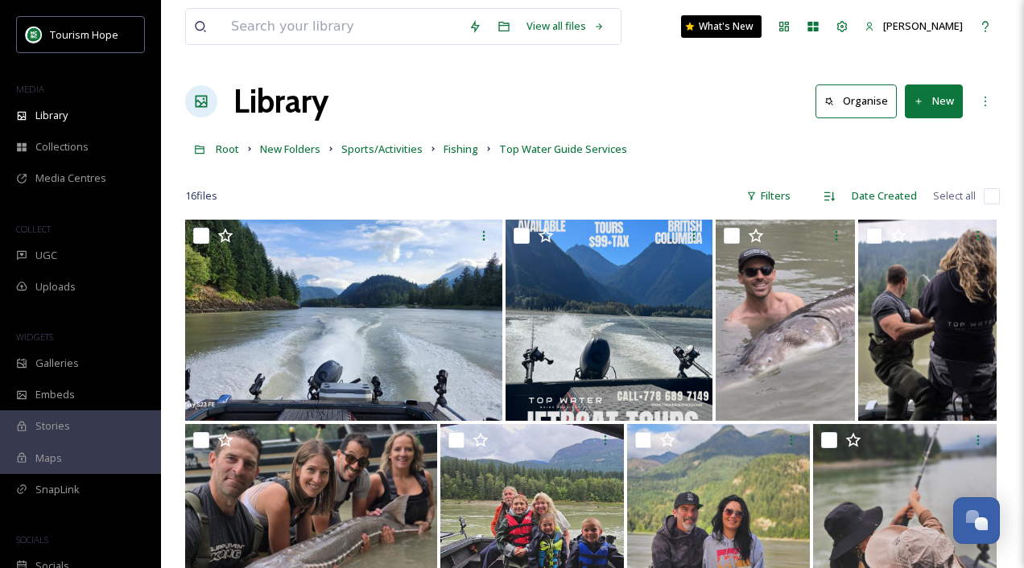
scroll to position [399, 0]
